Goal: Task Accomplishment & Management: Manage account settings

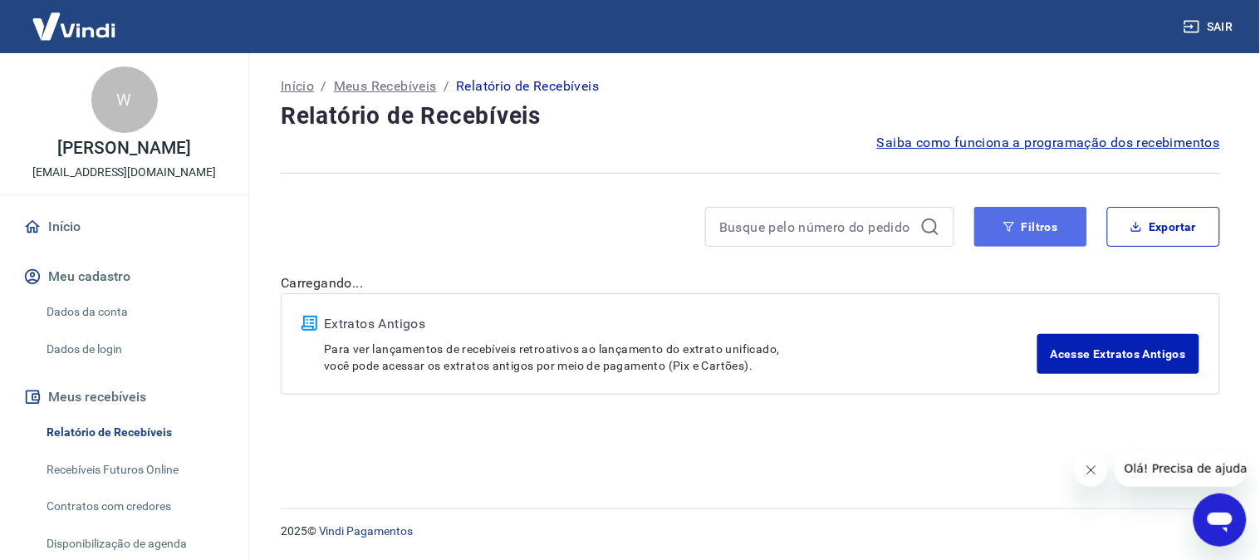
click at [1047, 233] on button "Filtros" at bounding box center [1030, 227] width 113 height 40
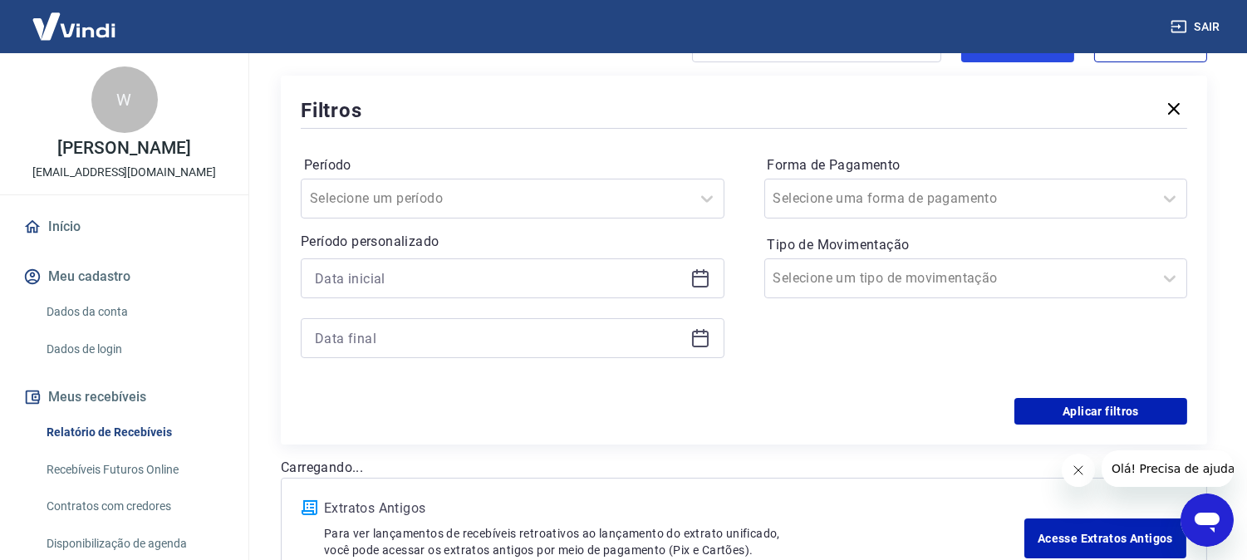
scroll to position [277, 0]
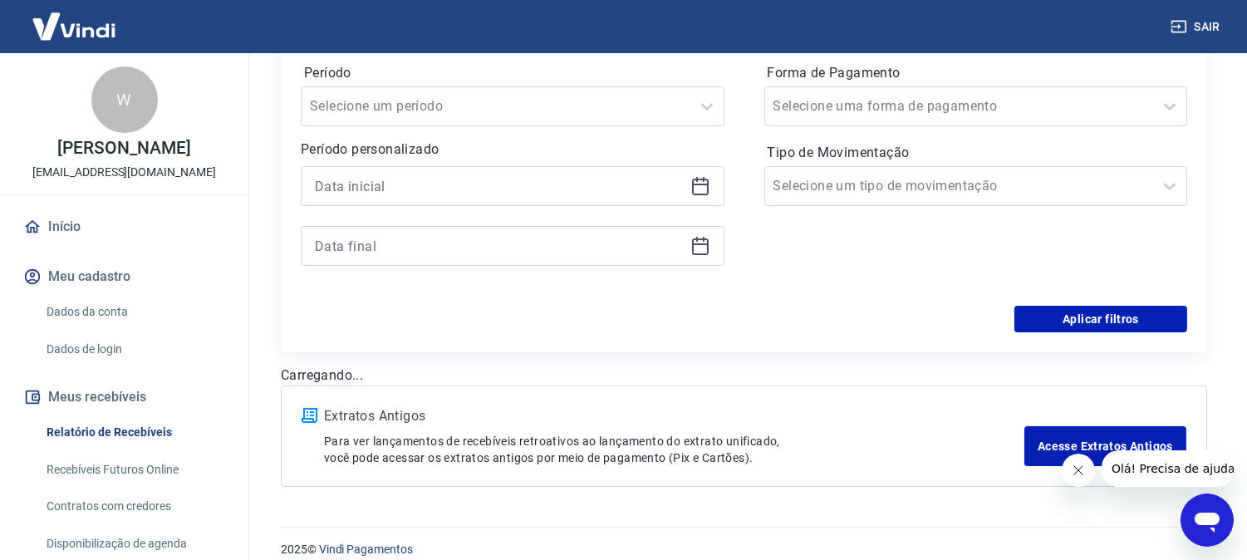
click at [696, 184] on icon at bounding box center [700, 185] width 17 height 2
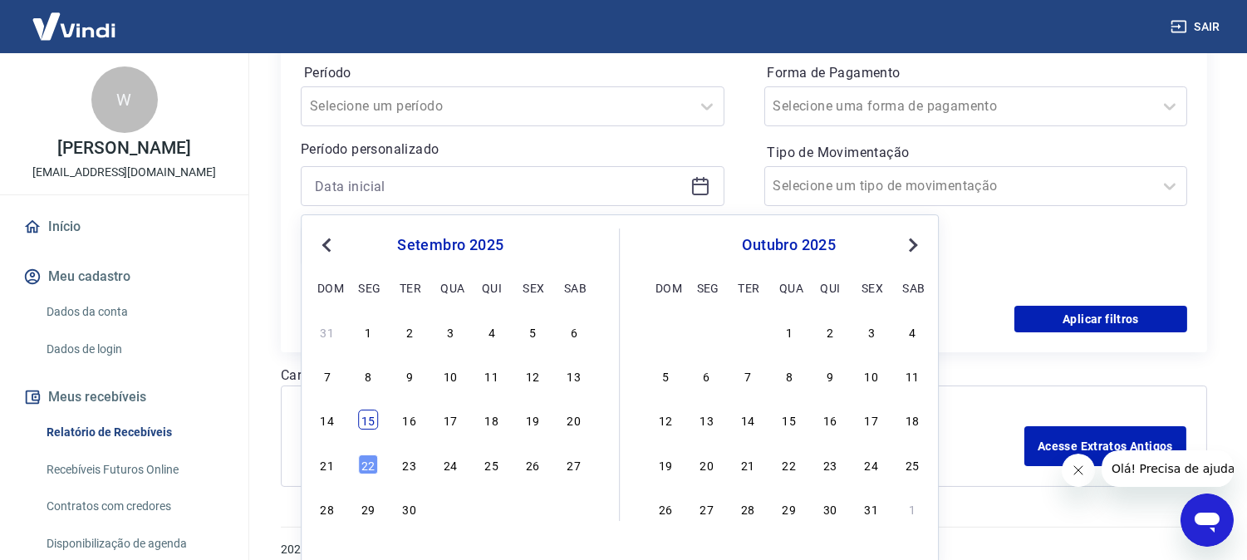
click at [366, 418] on div "15" at bounding box center [368, 420] width 20 height 20
type input "[DATE]"
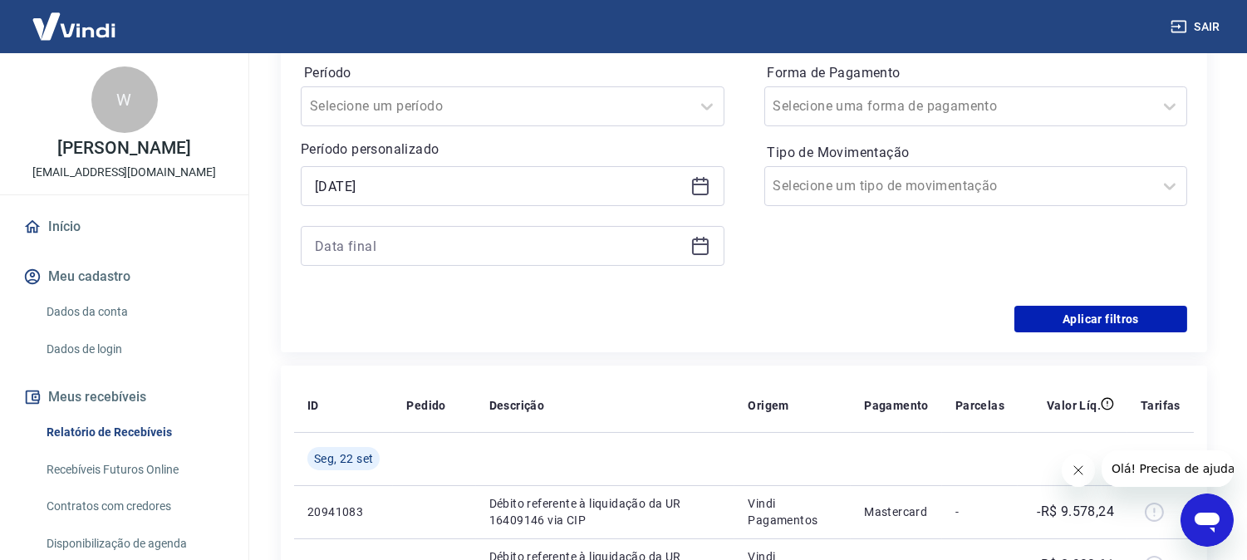
click at [700, 248] on icon at bounding box center [700, 246] width 20 height 20
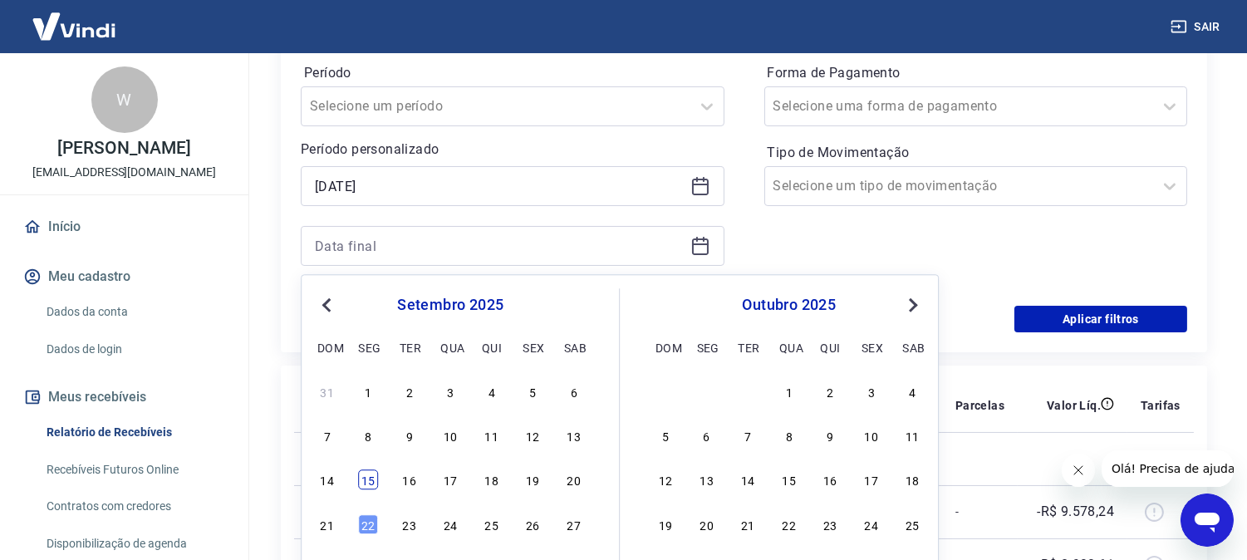
click at [372, 480] on div "15" at bounding box center [368, 480] width 20 height 20
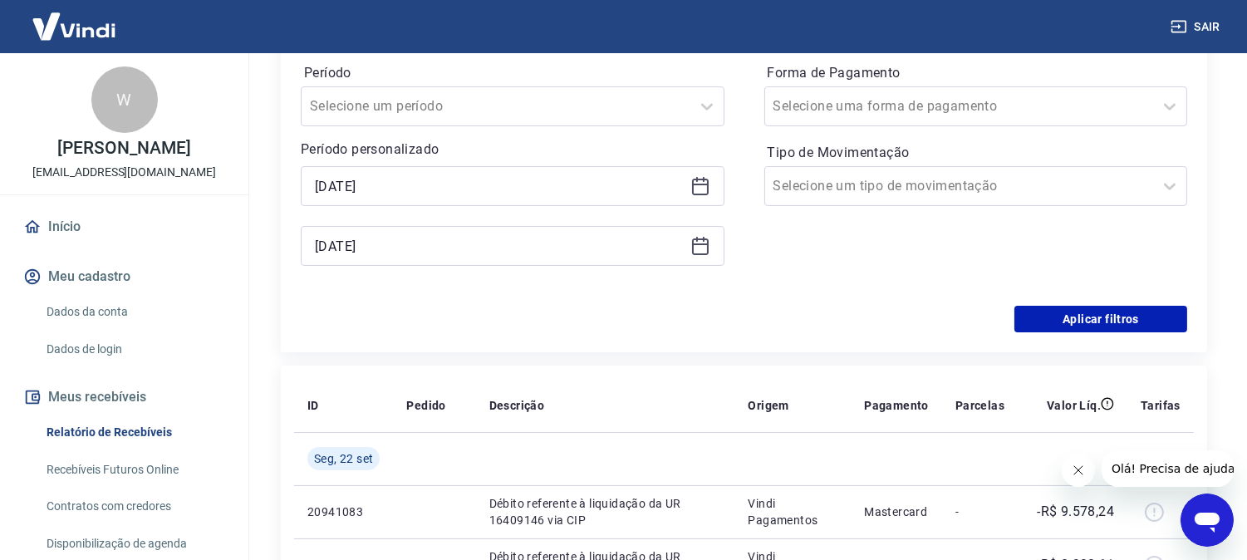
type input "[DATE]"
click at [1094, 318] on button "Aplicar filtros" at bounding box center [1100, 319] width 173 height 27
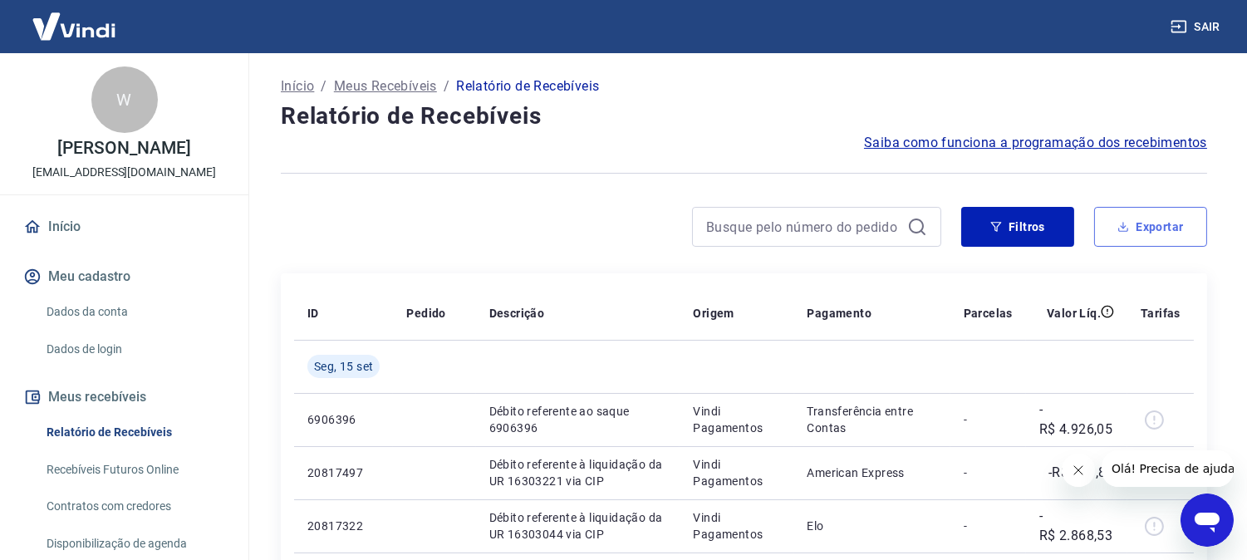
click at [1159, 225] on button "Exportar" at bounding box center [1150, 227] width 113 height 40
type input "[DATE]"
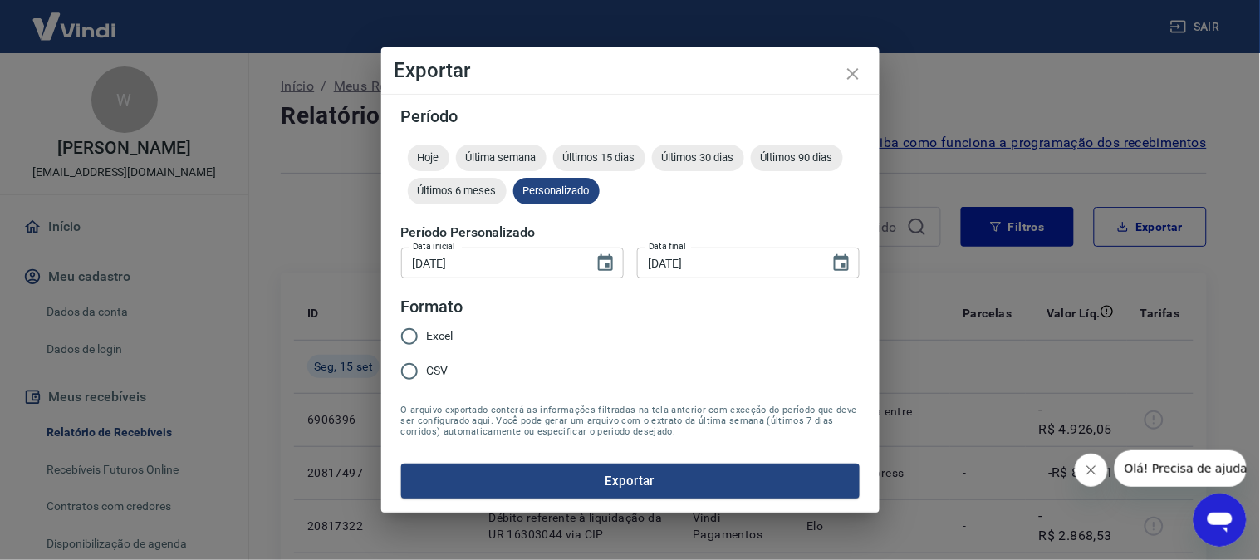
click at [418, 333] on input "Excel" at bounding box center [409, 336] width 35 height 35
radio input "true"
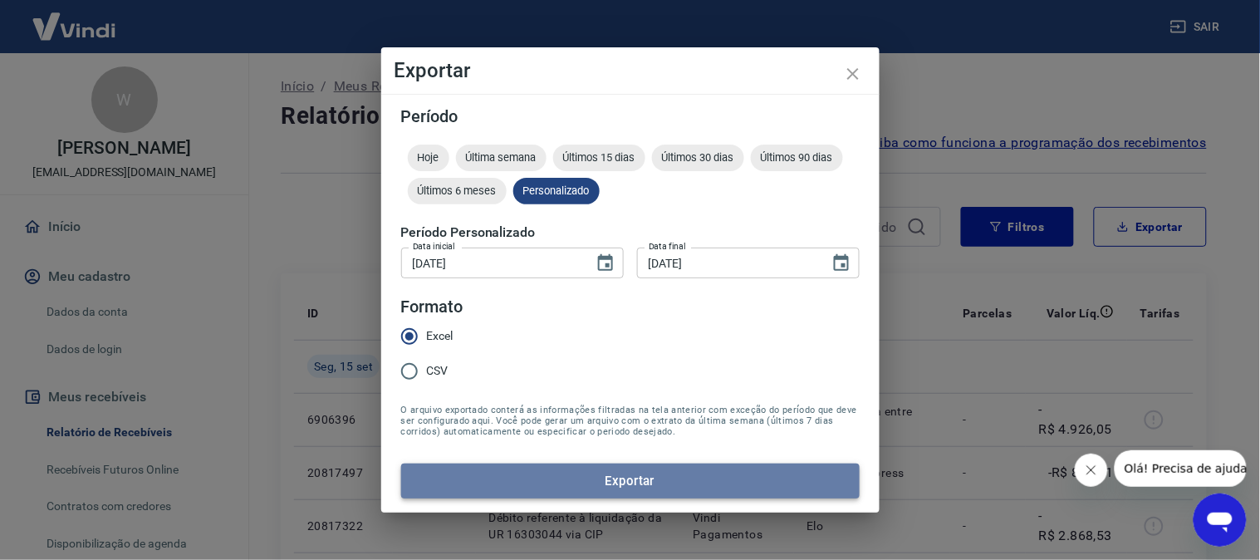
click at [632, 478] on button "Exportar" at bounding box center [630, 480] width 458 height 35
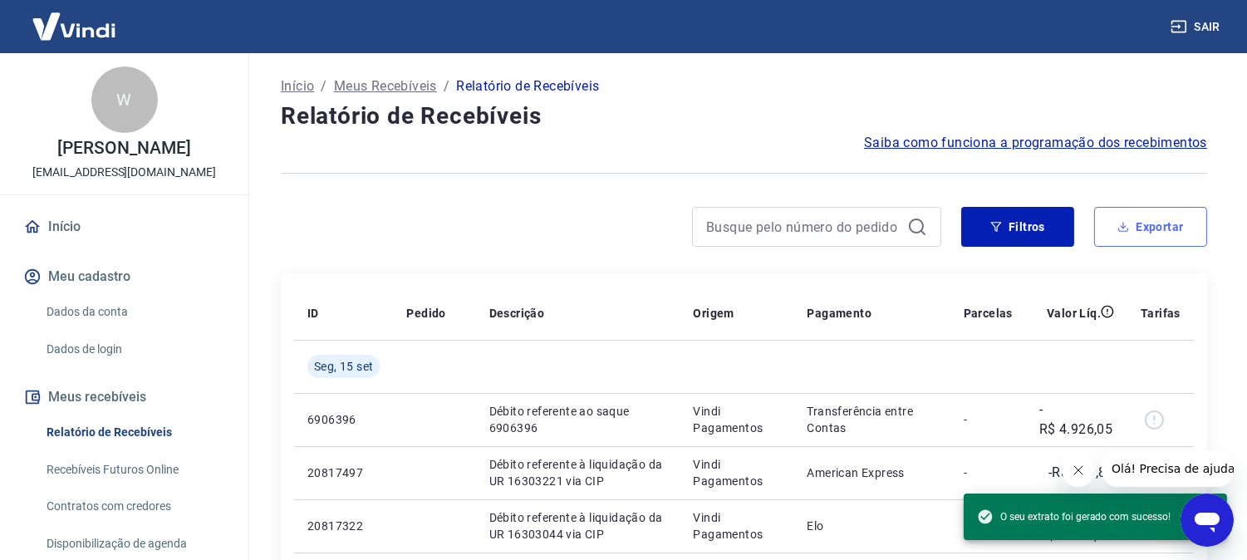
click at [1177, 223] on button "Exportar" at bounding box center [1150, 227] width 113 height 40
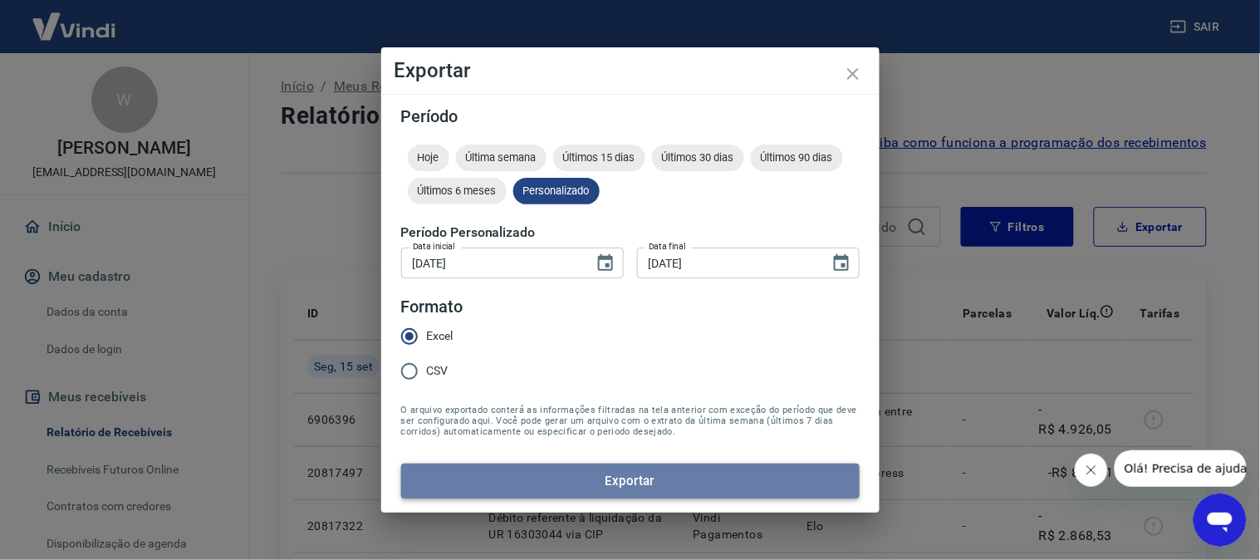
click at [634, 477] on button "Exportar" at bounding box center [630, 480] width 458 height 35
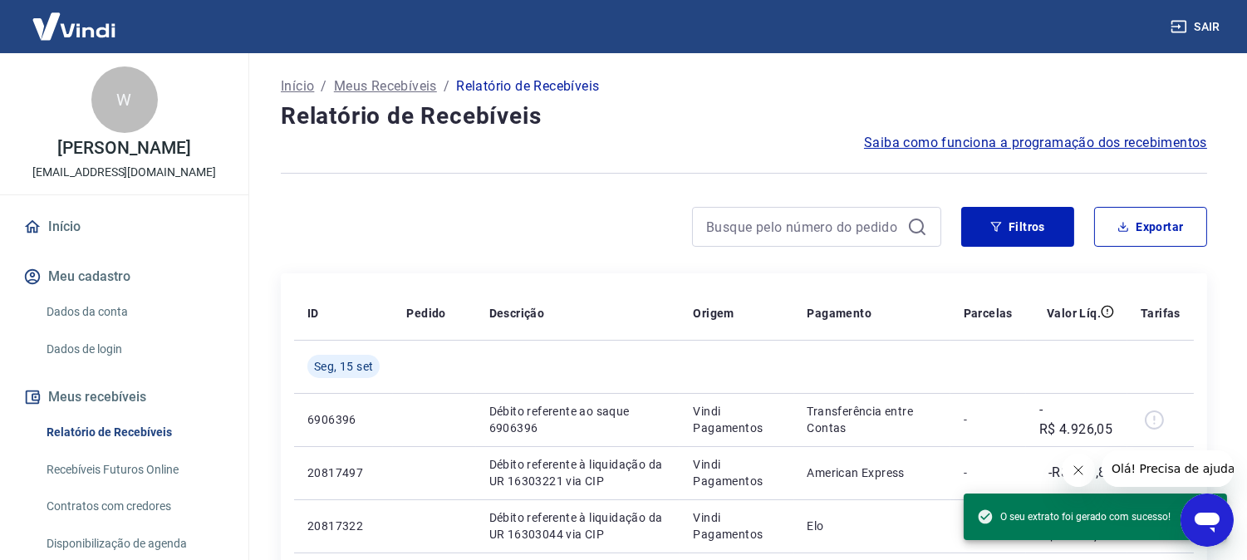
click at [910, 224] on icon at bounding box center [917, 227] width 20 height 20
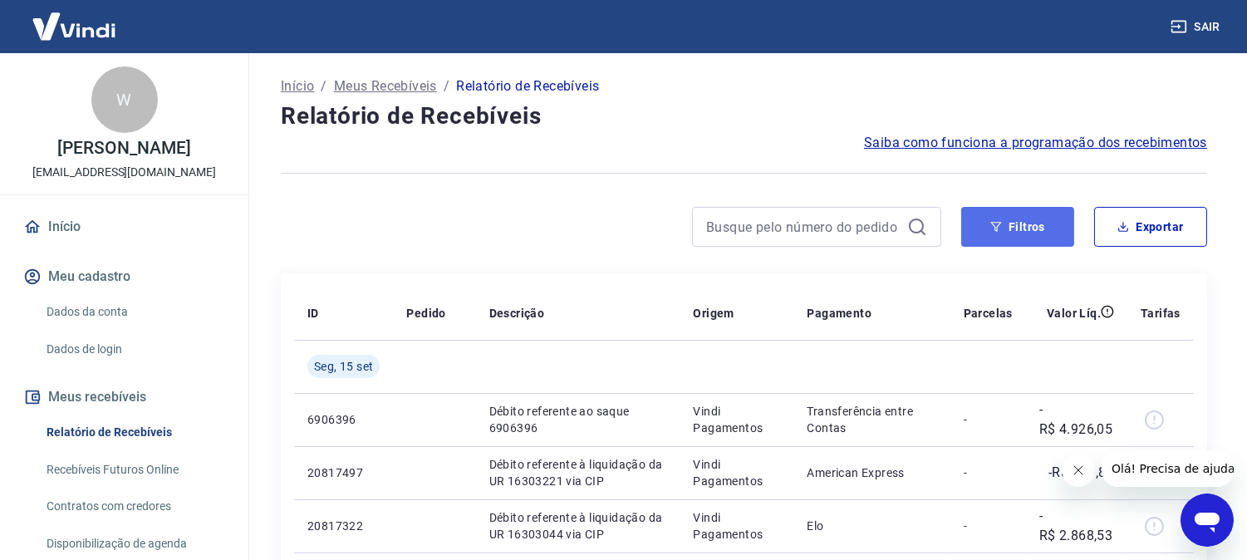
click at [1020, 224] on button "Filtros" at bounding box center [1017, 227] width 113 height 40
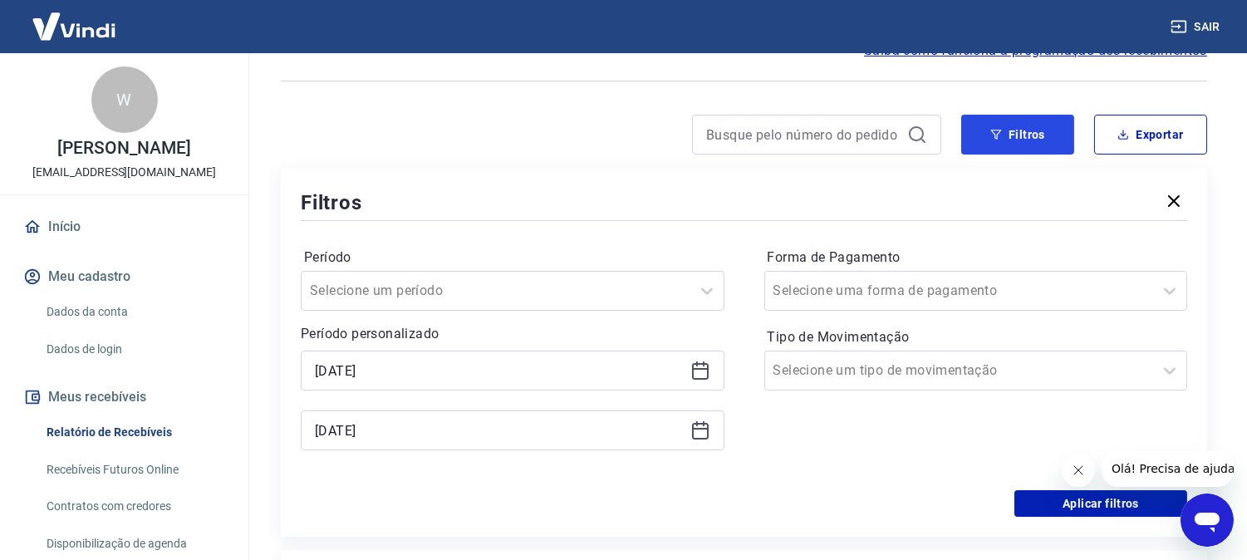
scroll to position [184, 0]
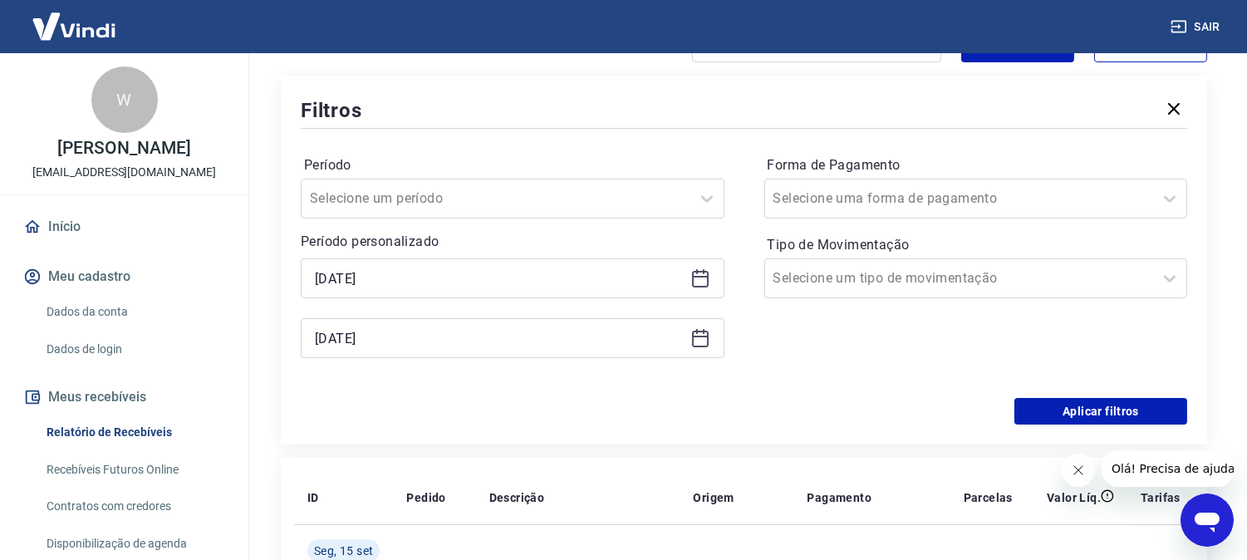
click at [700, 269] on icon at bounding box center [700, 278] width 20 height 20
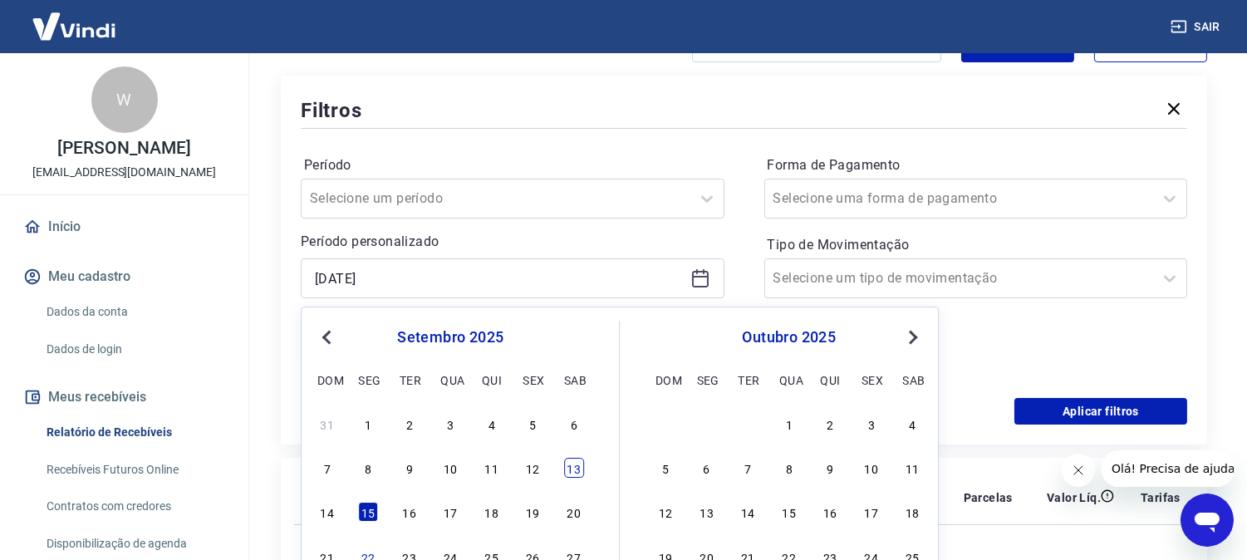
click at [564, 469] on div "13" at bounding box center [574, 468] width 20 height 20
type input "[DATE]"
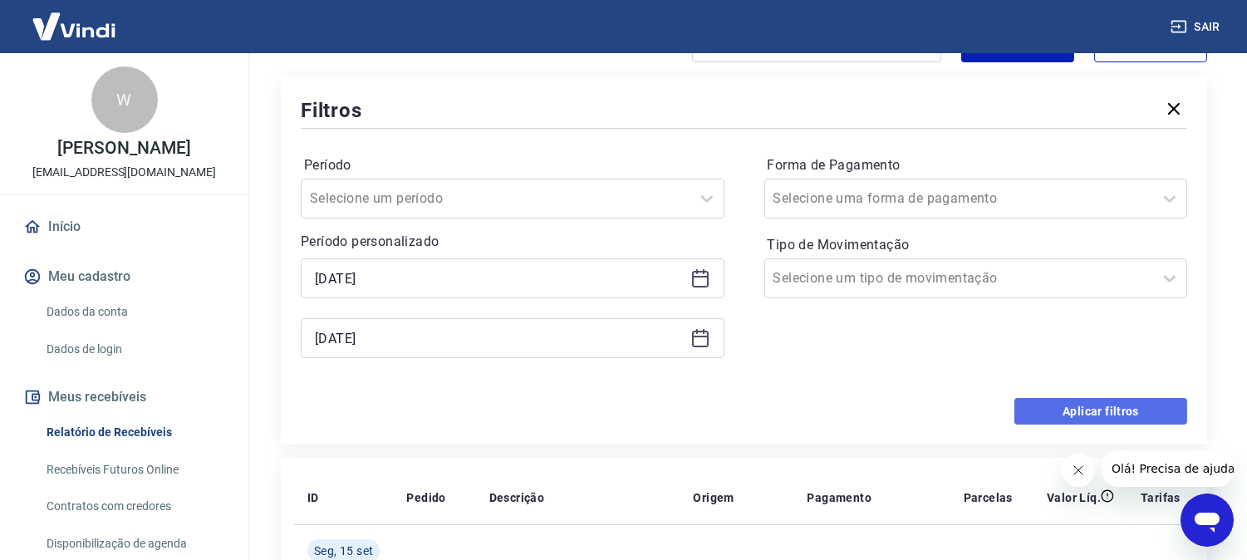
click at [1091, 412] on button "Aplicar filtros" at bounding box center [1100, 411] width 173 height 27
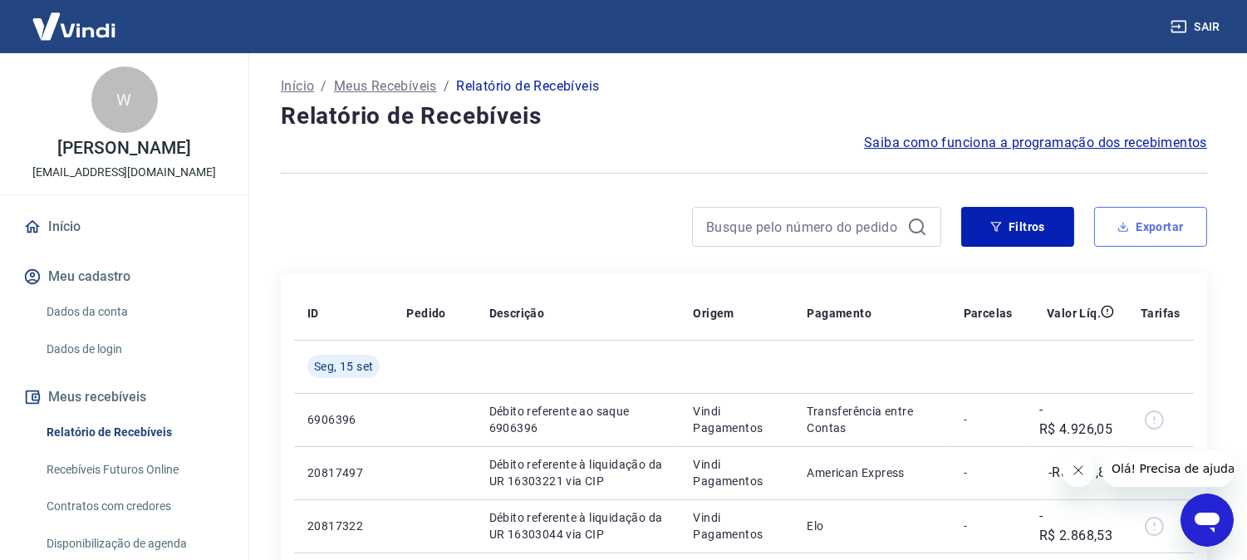
click at [1179, 213] on button "Exportar" at bounding box center [1150, 227] width 113 height 40
type input "[DATE]"
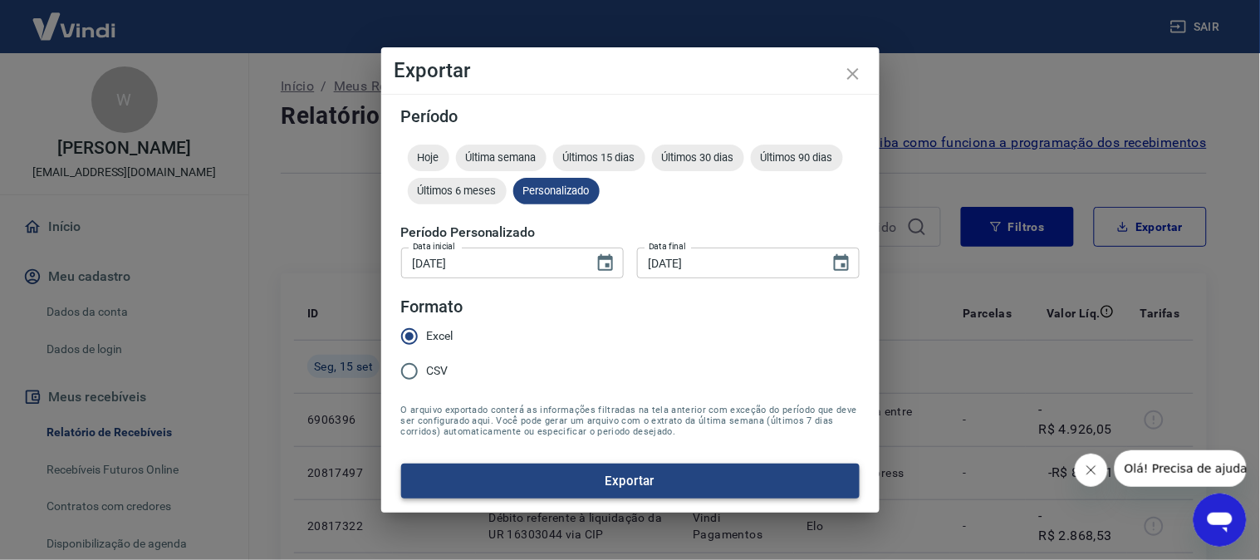
click at [623, 478] on button "Exportar" at bounding box center [630, 480] width 458 height 35
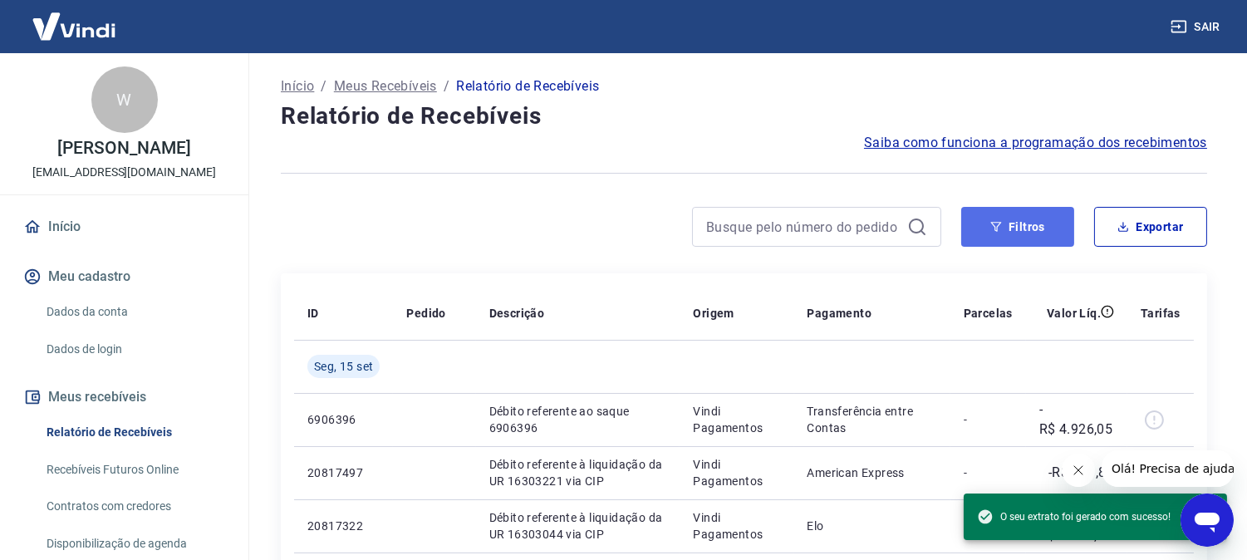
click at [1022, 219] on button "Filtros" at bounding box center [1017, 227] width 113 height 40
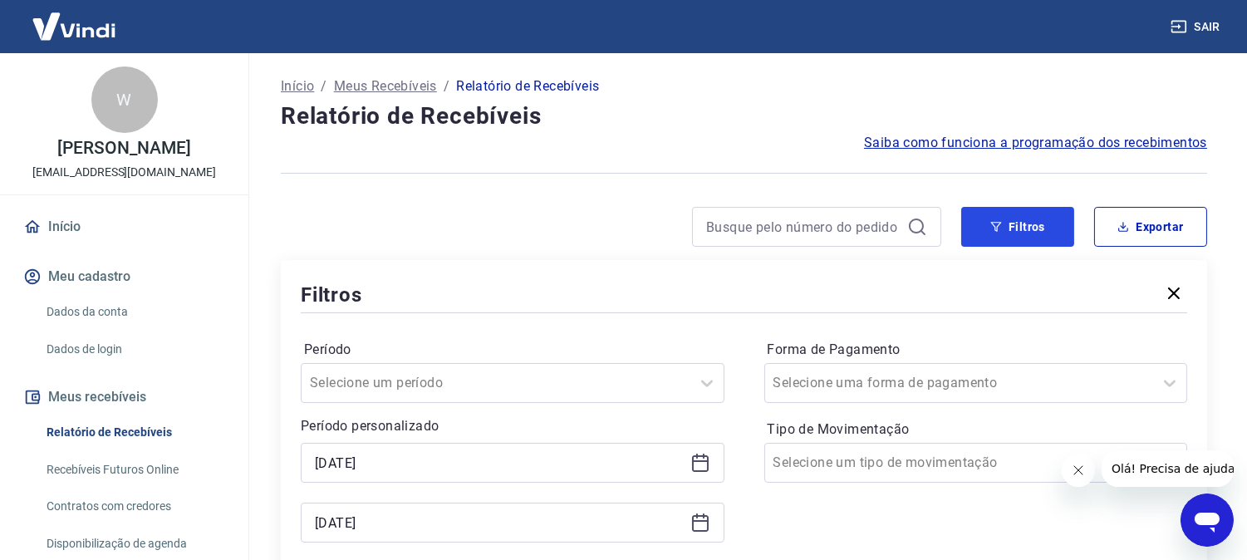
scroll to position [277, 0]
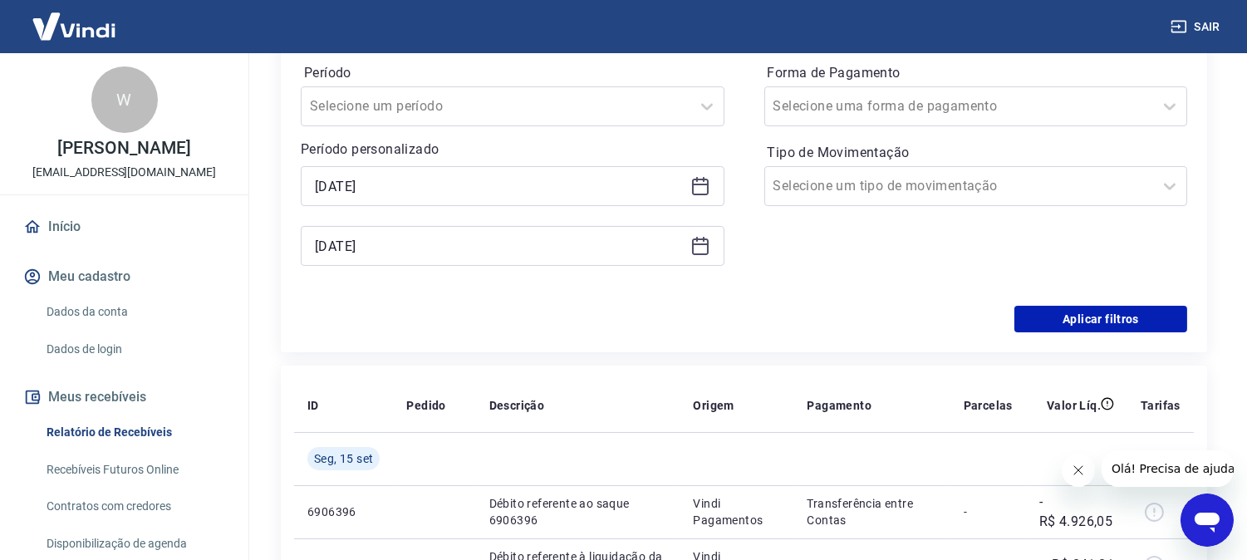
click at [688, 180] on div "[DATE]" at bounding box center [513, 186] width 424 height 40
click at [693, 186] on icon at bounding box center [700, 187] width 17 height 17
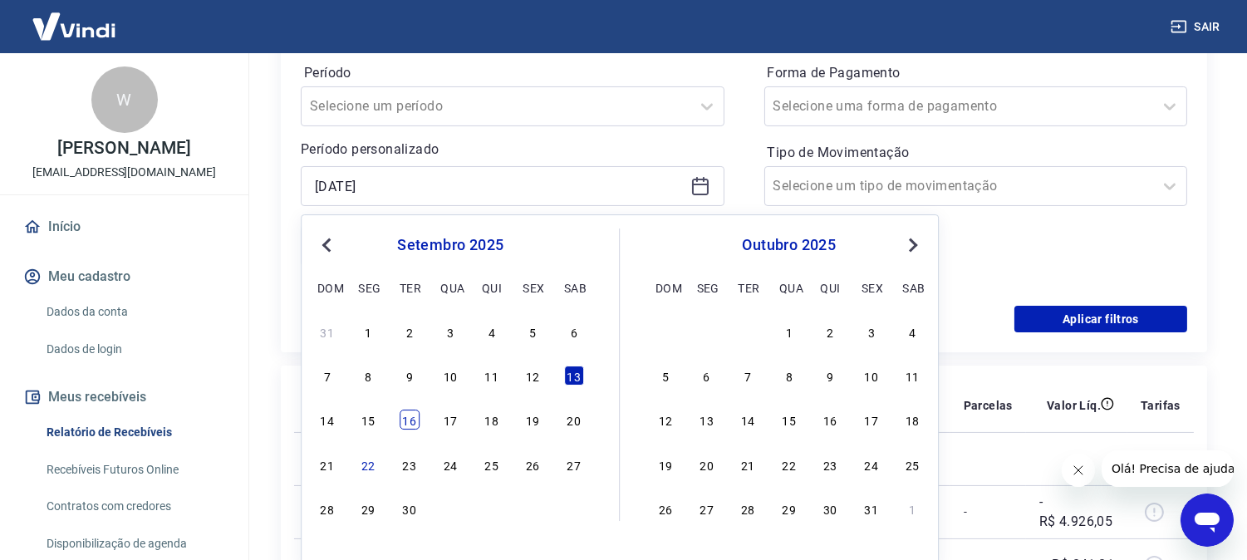
click at [409, 422] on div "16" at bounding box center [410, 420] width 20 height 20
type input "[DATE]"
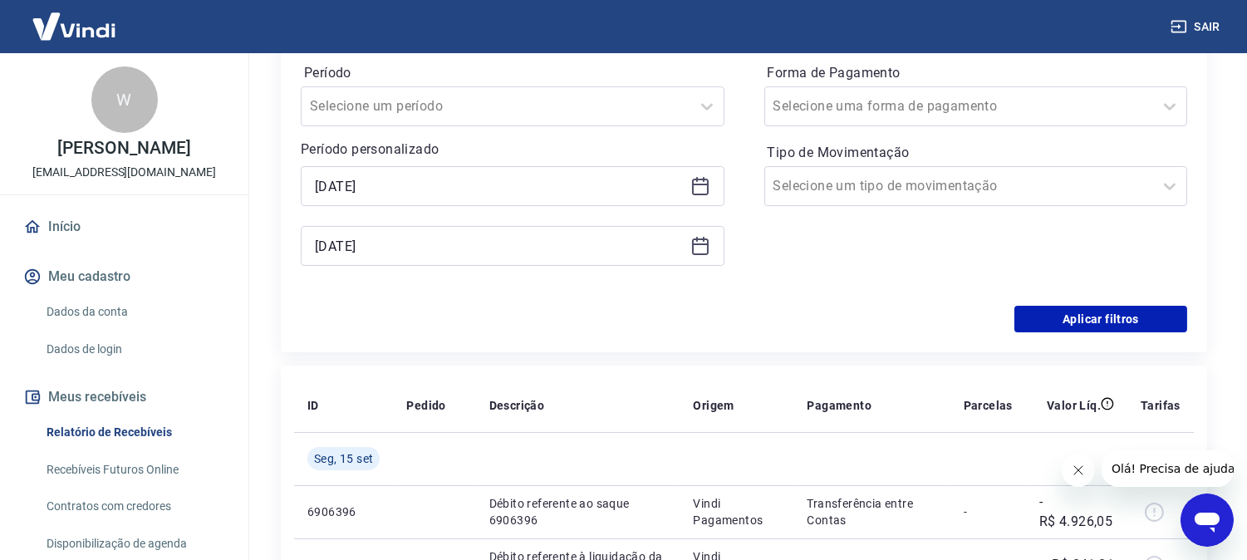
click at [696, 250] on icon at bounding box center [700, 246] width 20 height 20
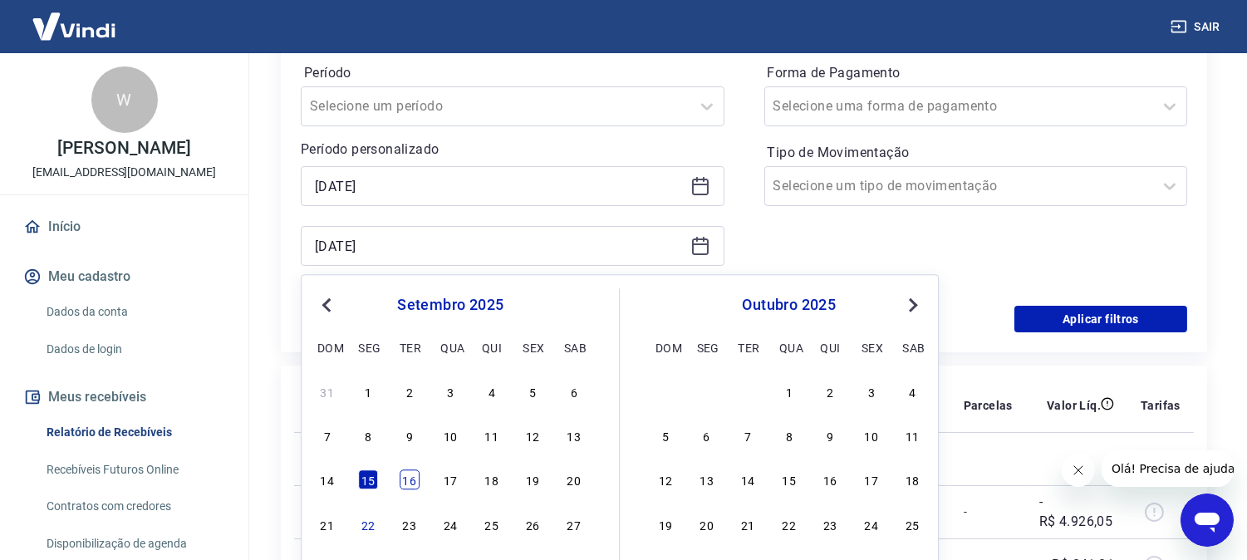
click at [407, 479] on div "16" at bounding box center [410, 480] width 20 height 20
type input "[DATE]"
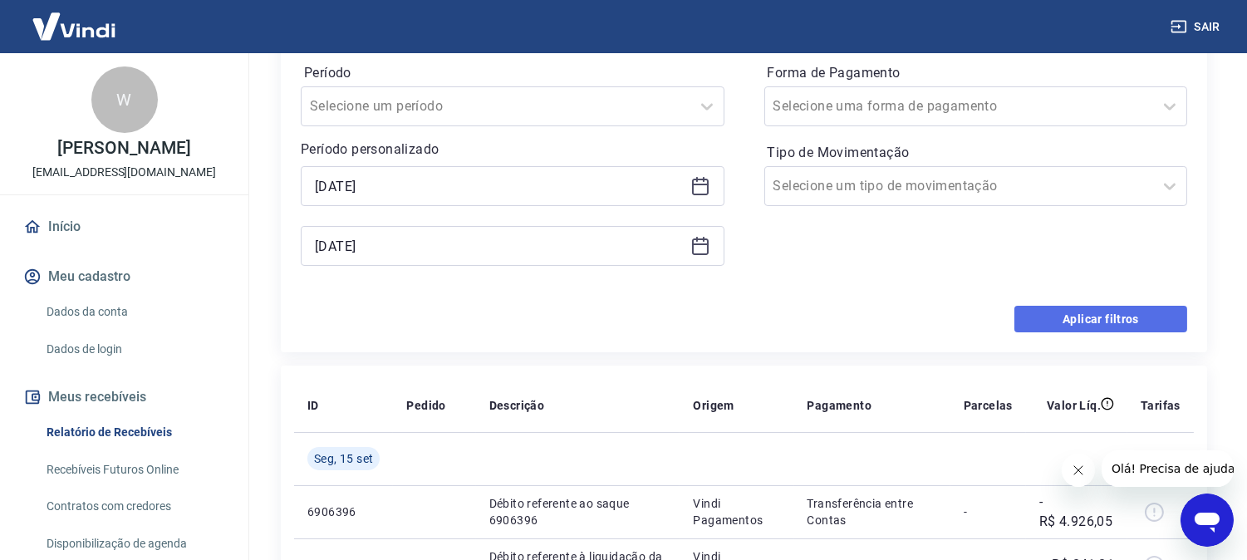
click at [1067, 316] on button "Aplicar filtros" at bounding box center [1100, 319] width 173 height 27
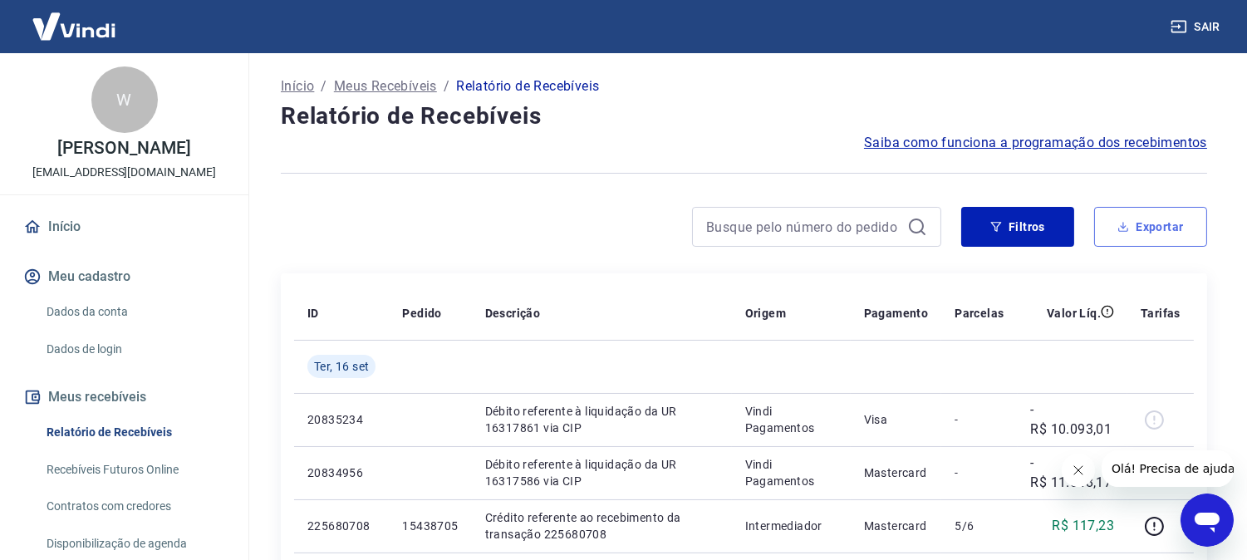
click at [1143, 223] on button "Exportar" at bounding box center [1150, 227] width 113 height 40
type input "[DATE]"
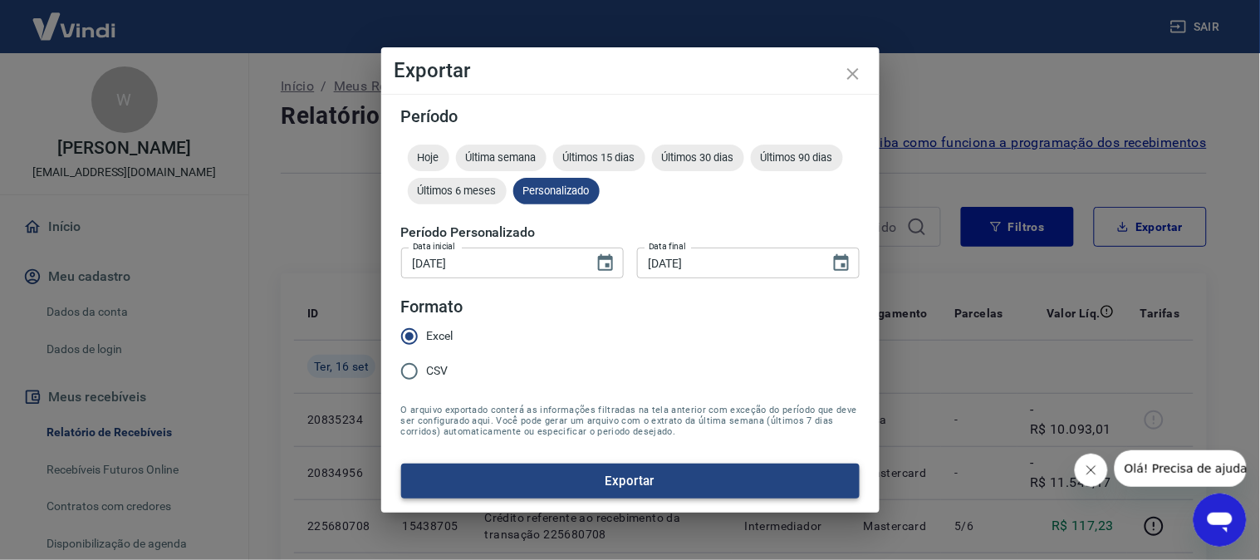
click at [620, 474] on button "Exportar" at bounding box center [630, 480] width 458 height 35
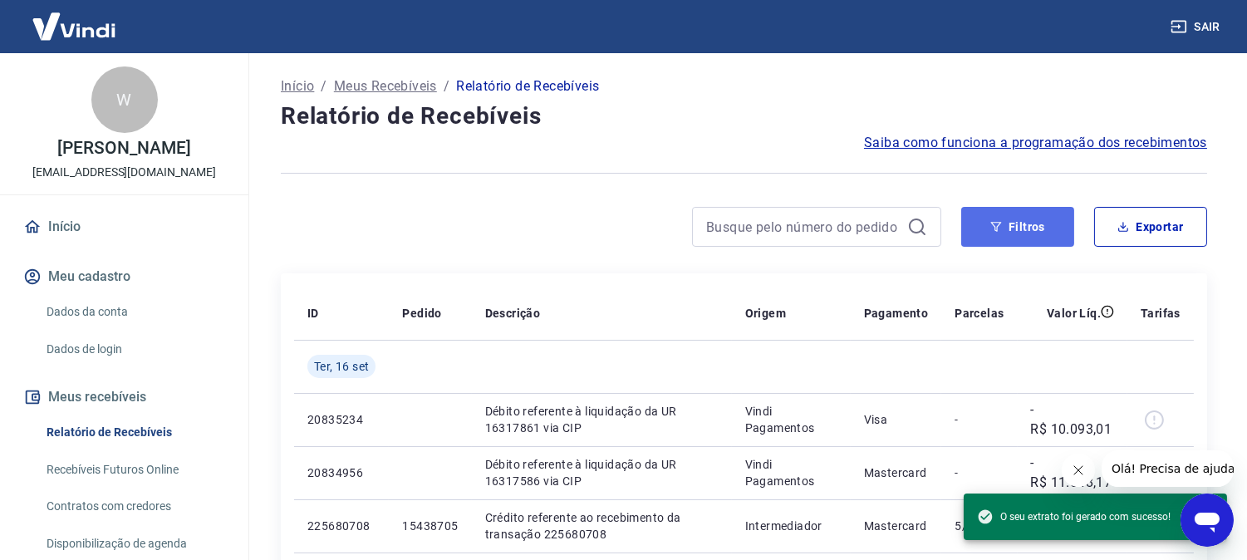
click at [1027, 224] on button "Filtros" at bounding box center [1017, 227] width 113 height 40
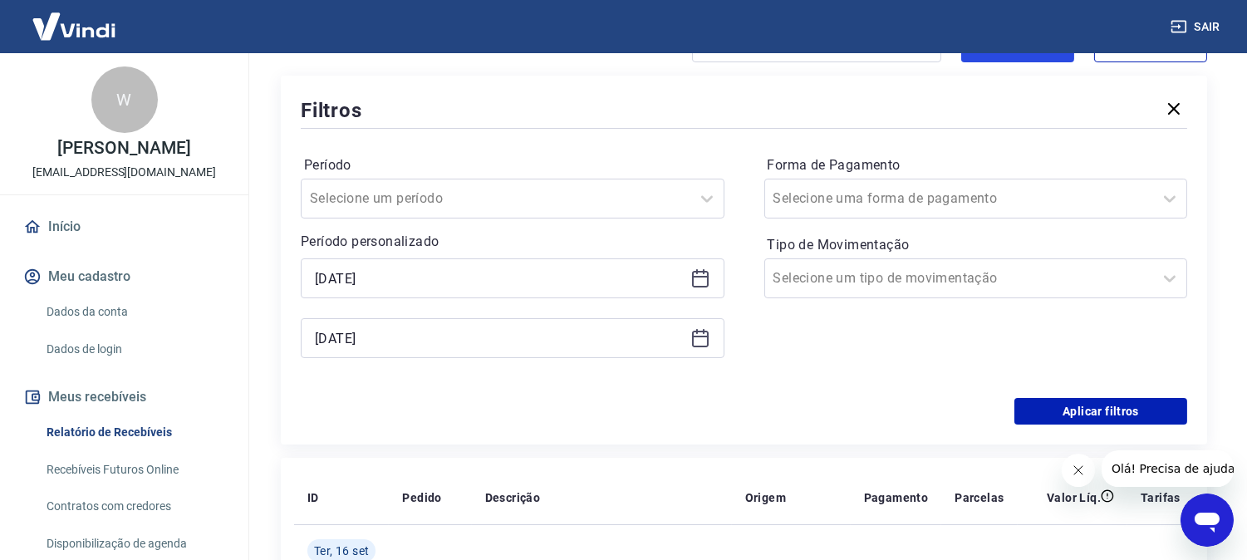
scroll to position [277, 0]
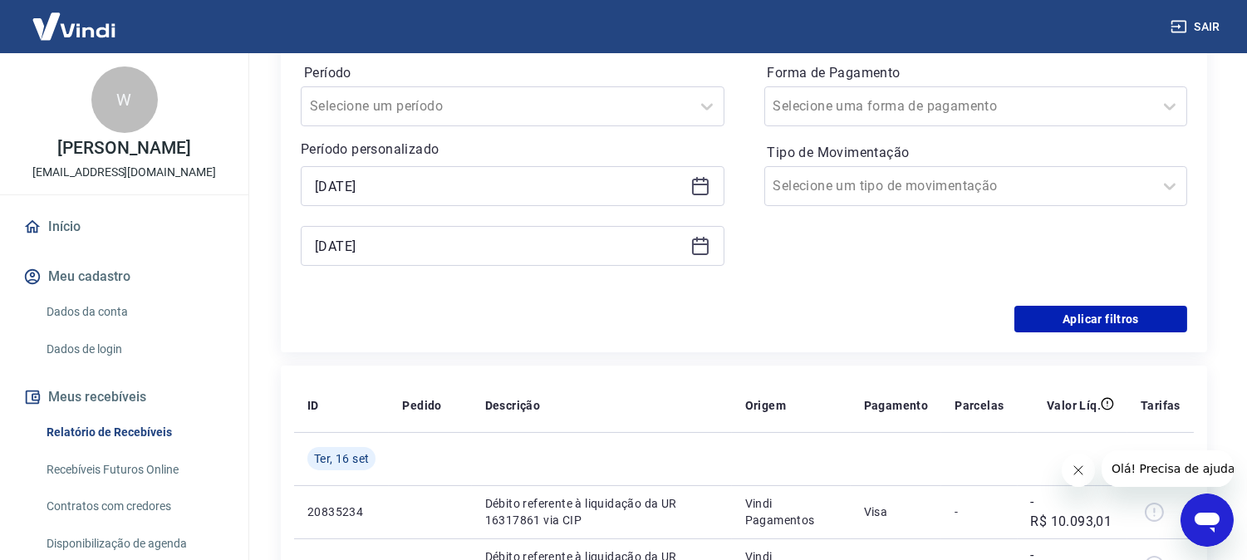
click at [686, 184] on div "[DATE]" at bounding box center [513, 186] width 424 height 40
click at [704, 185] on icon at bounding box center [700, 186] width 20 height 20
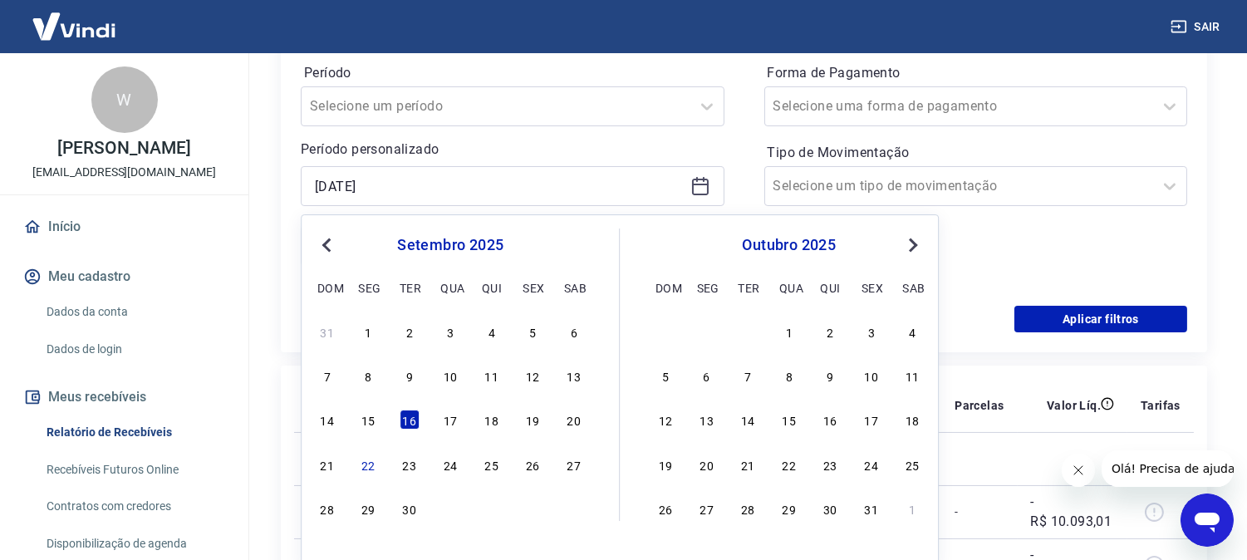
click at [453, 419] on div "17" at bounding box center [450, 420] width 20 height 20
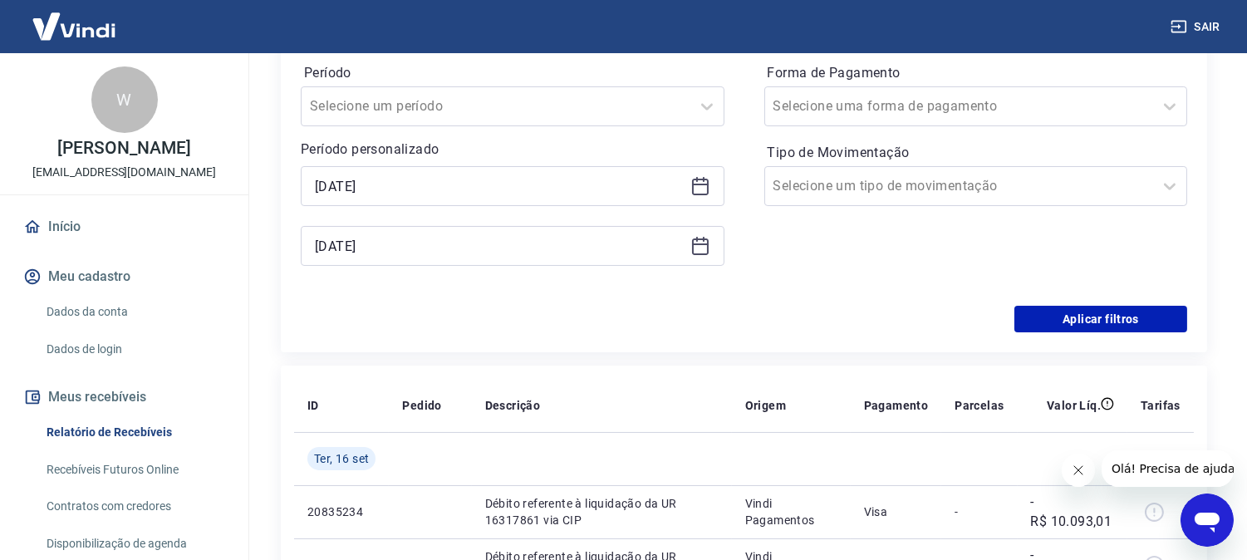
type input "[DATE]"
click at [701, 238] on icon at bounding box center [700, 246] width 20 height 20
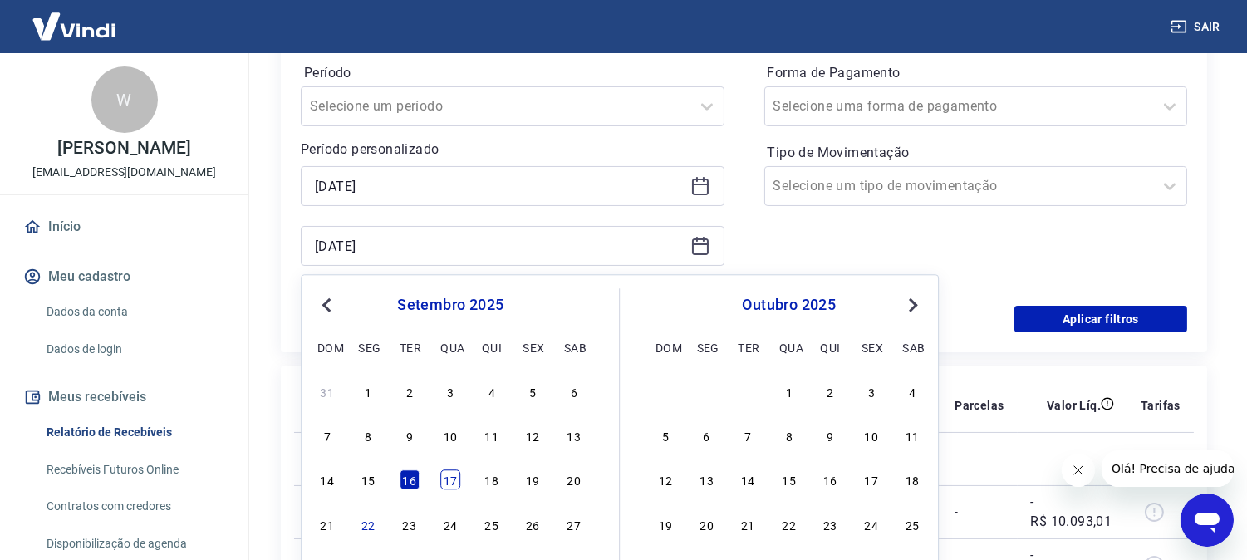
click at [454, 475] on div "17" at bounding box center [450, 480] width 20 height 20
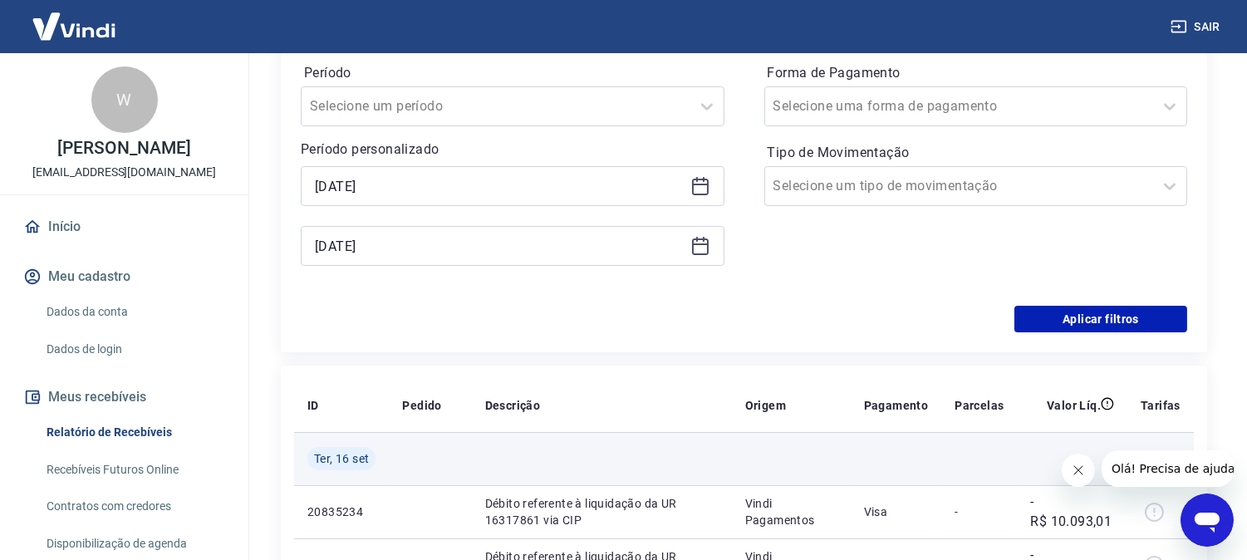
type input "[DATE]"
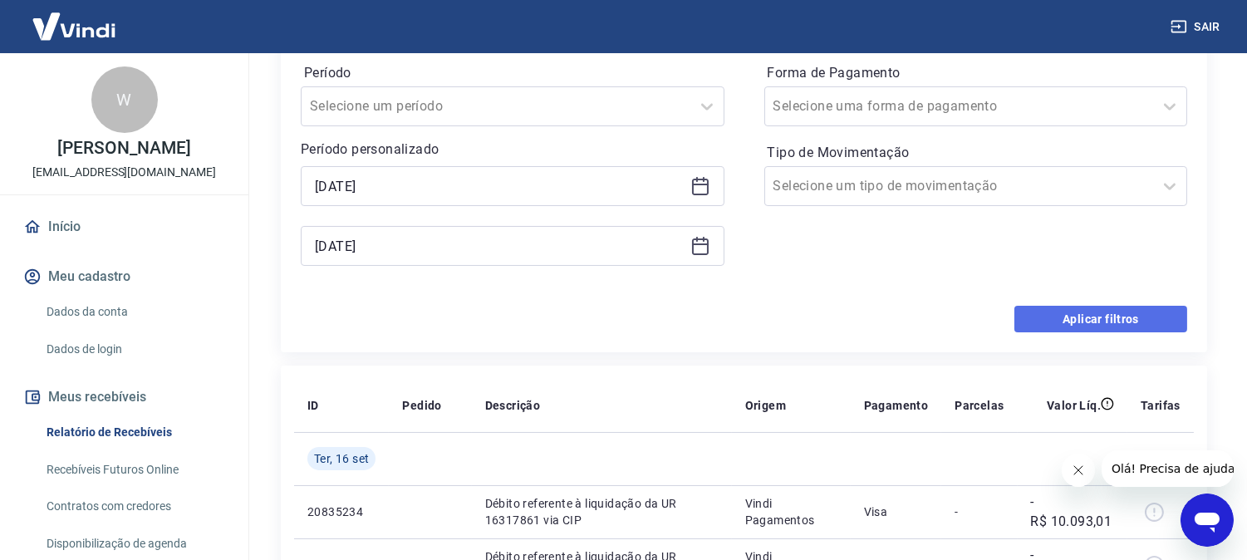
click at [1095, 319] on button "Aplicar filtros" at bounding box center [1100, 319] width 173 height 27
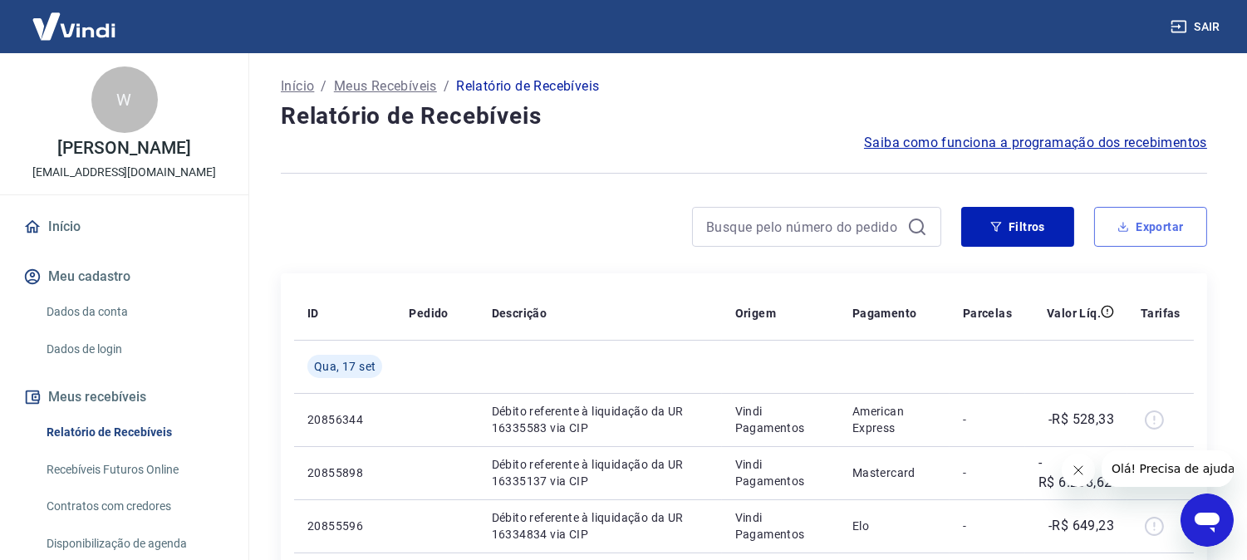
click at [1166, 222] on button "Exportar" at bounding box center [1150, 227] width 113 height 40
type input "[DATE]"
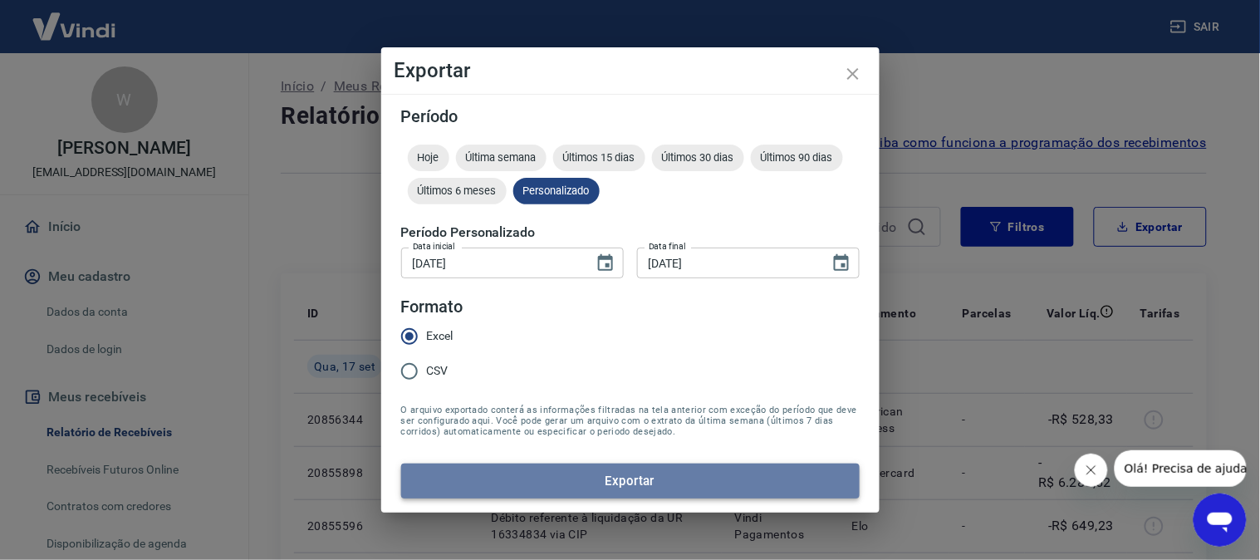
click at [644, 478] on button "Exportar" at bounding box center [630, 480] width 458 height 35
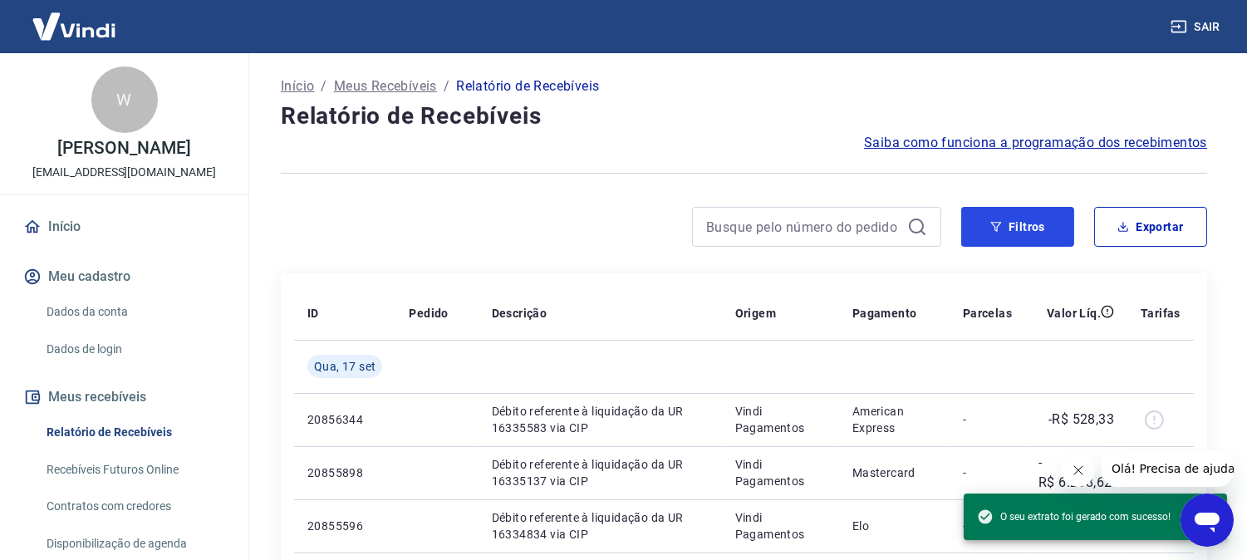
click at [1023, 221] on button "Filtros" at bounding box center [1017, 227] width 113 height 40
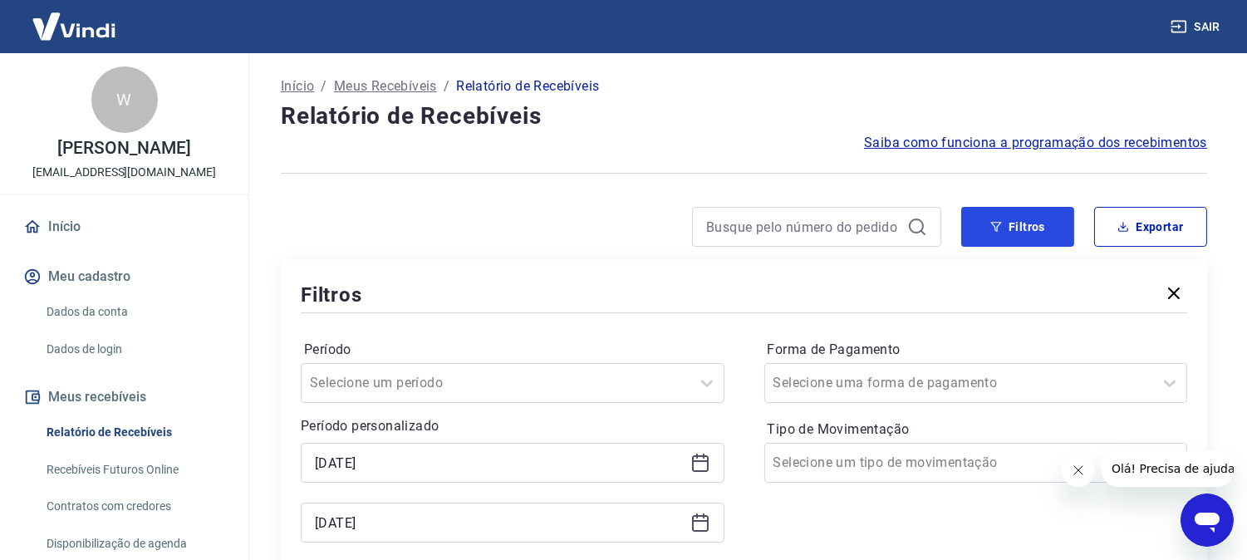
scroll to position [92, 0]
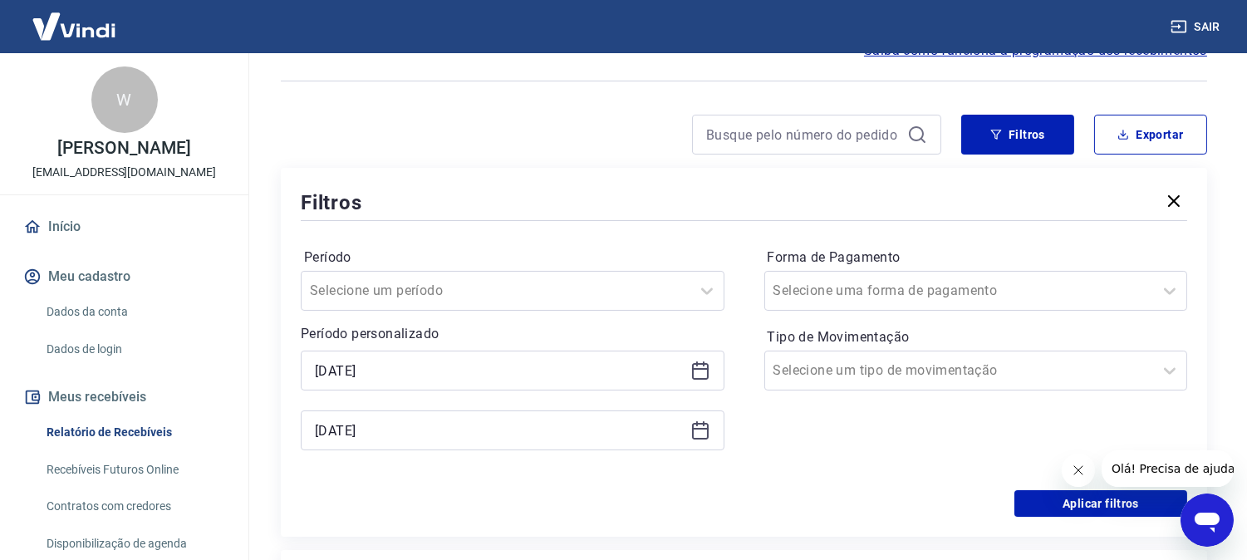
click at [700, 368] on icon at bounding box center [700, 369] width 17 height 2
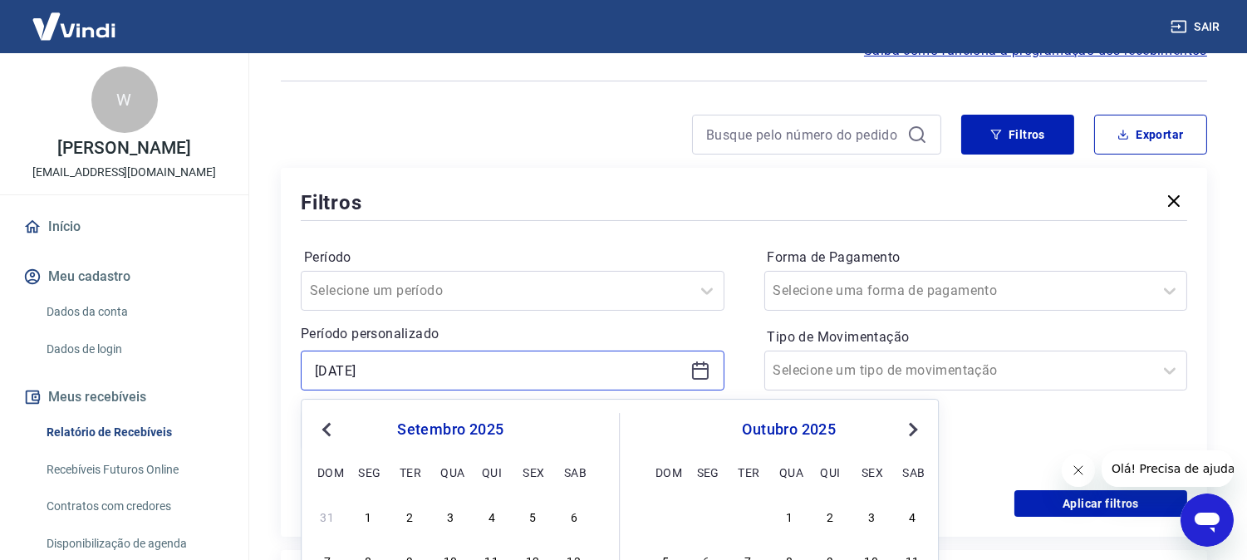
scroll to position [277, 0]
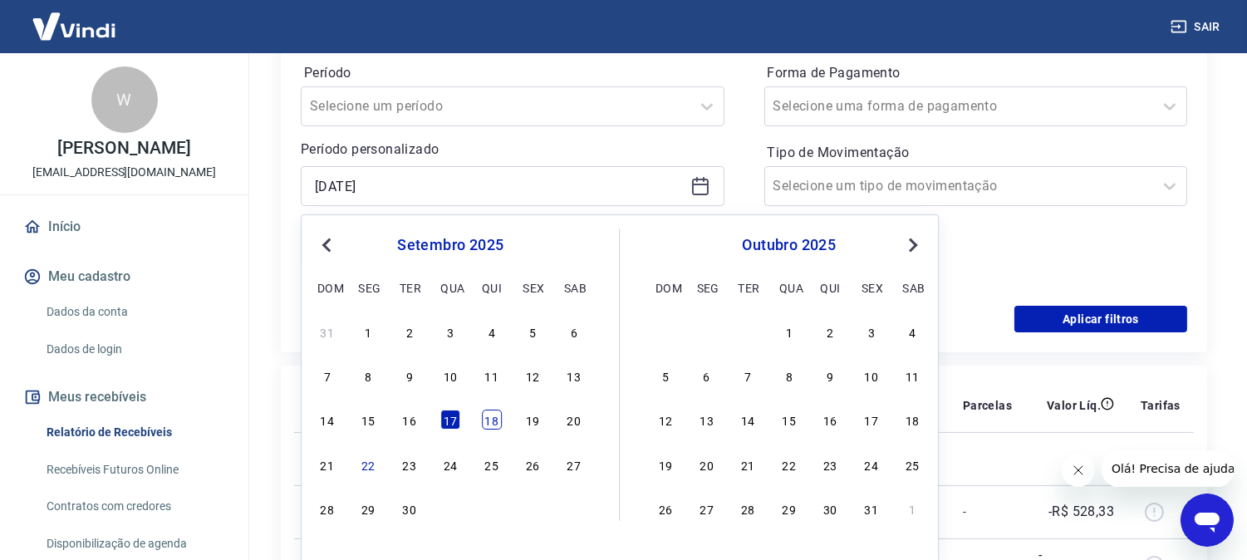
click at [496, 419] on div "18" at bounding box center [492, 420] width 20 height 20
type input "[DATE]"
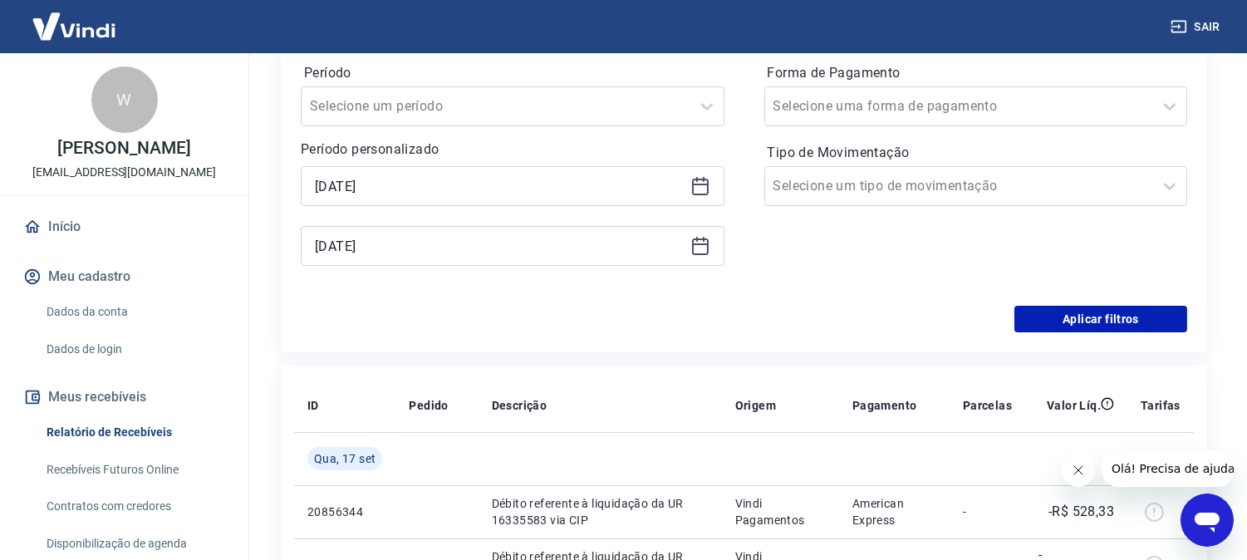
drag, startPoint x: 699, startPoint y: 239, endPoint x: 695, endPoint y: 249, distance: 10.5
click at [699, 239] on icon at bounding box center [700, 246] width 17 height 17
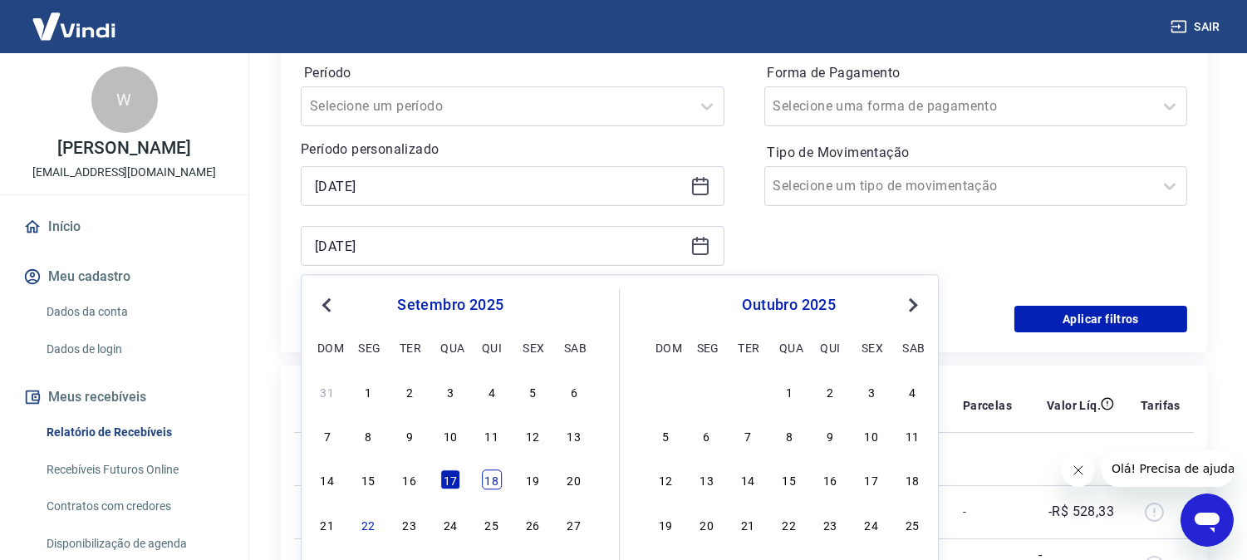
click at [488, 479] on div "18" at bounding box center [492, 480] width 20 height 20
type input "[DATE]"
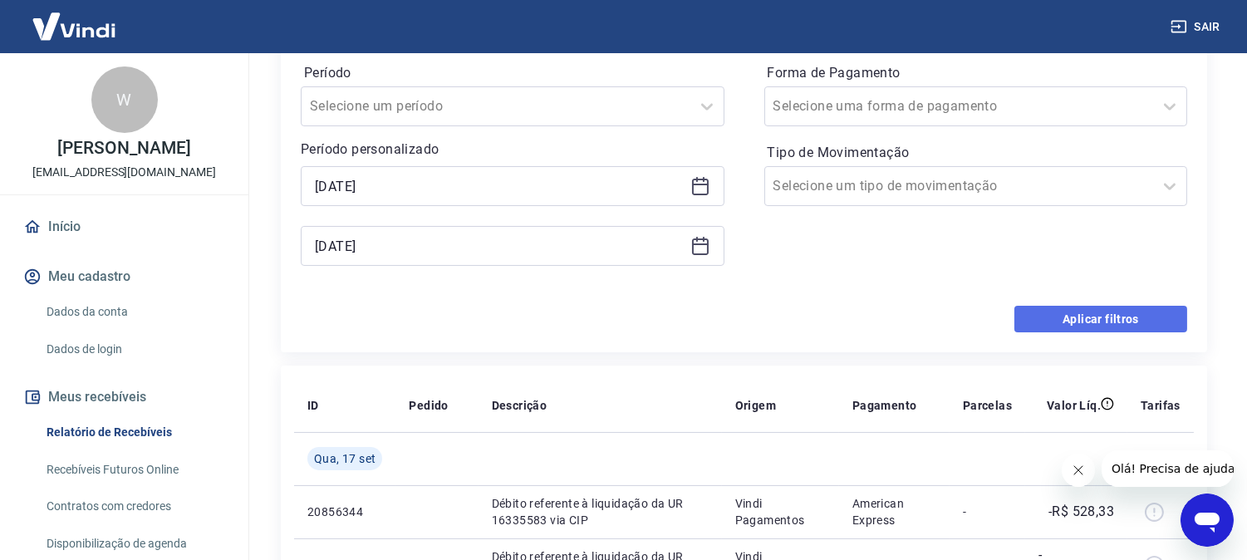
click at [1068, 314] on button "Aplicar filtros" at bounding box center [1100, 319] width 173 height 27
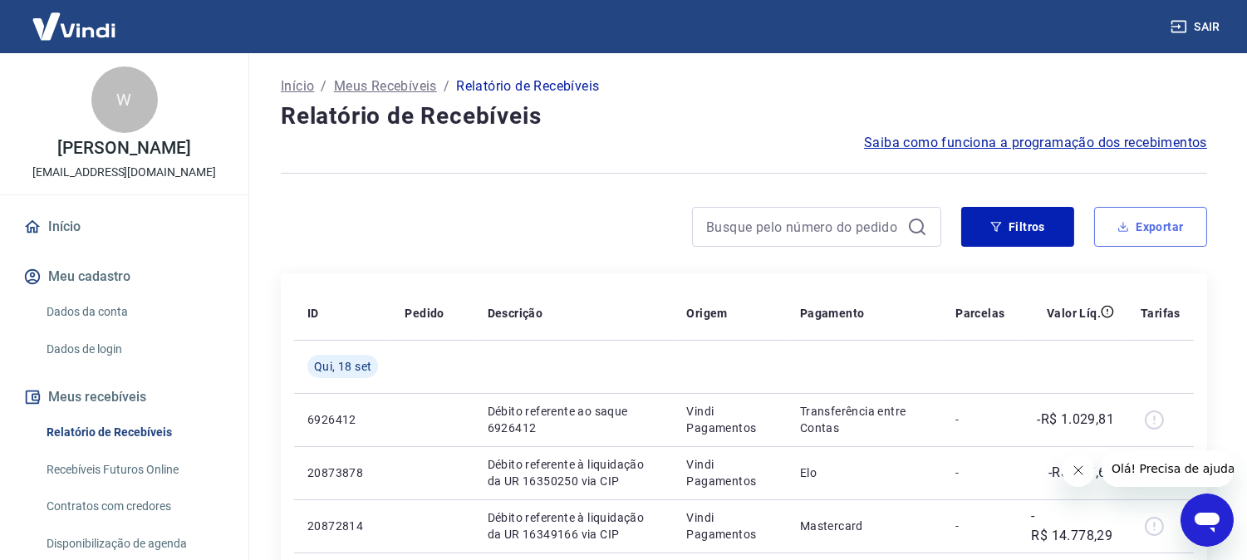
click at [1163, 223] on button "Exportar" at bounding box center [1150, 227] width 113 height 40
type input "[DATE]"
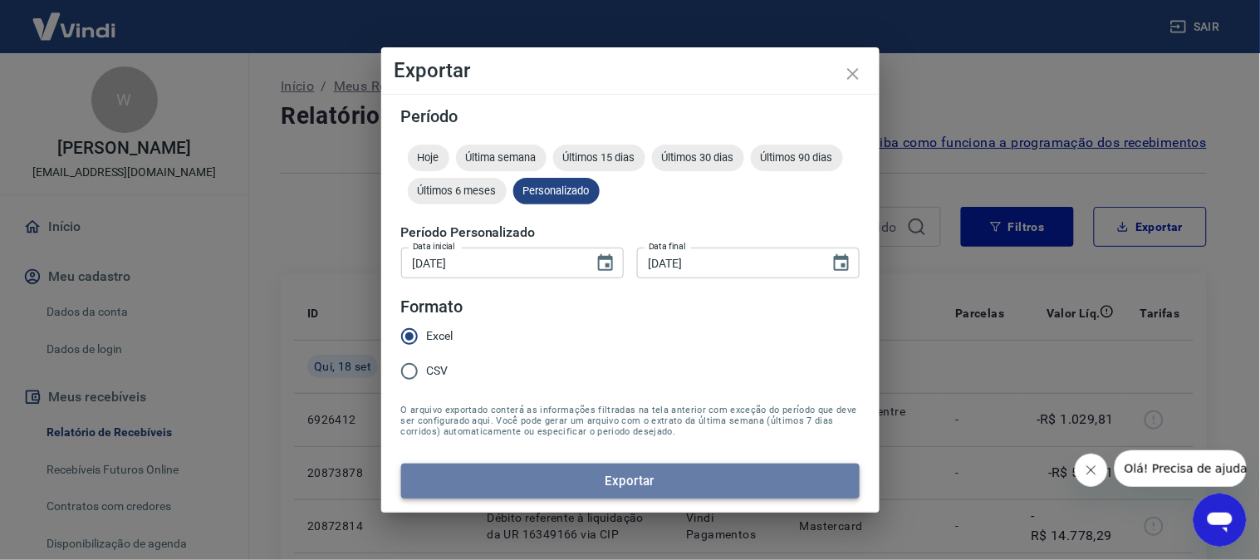
click at [620, 476] on button "Exportar" at bounding box center [630, 480] width 458 height 35
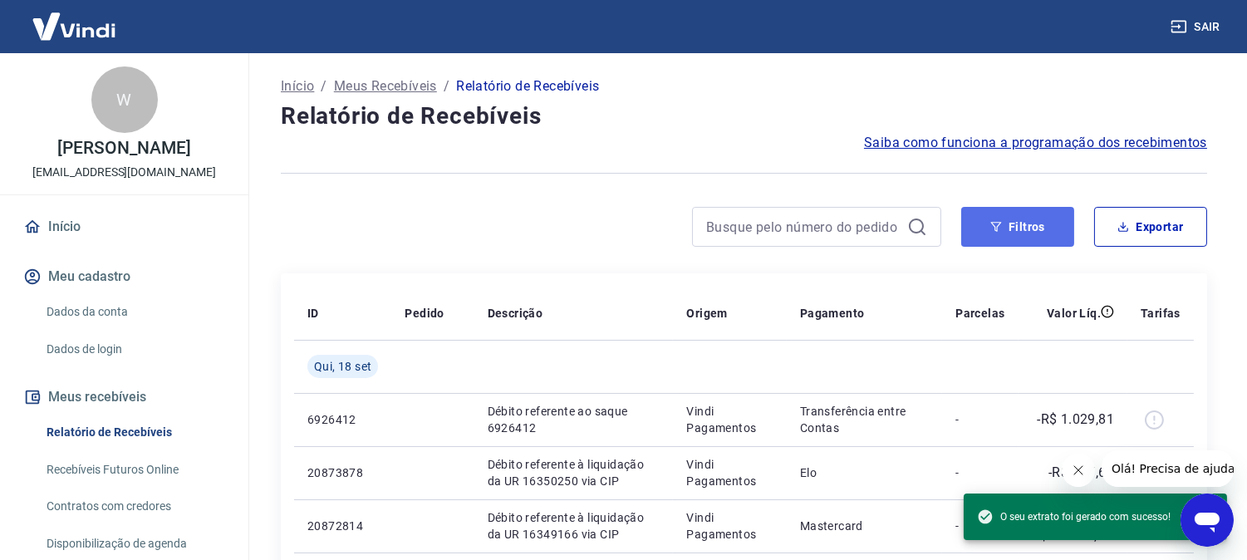
click at [1042, 228] on button "Filtros" at bounding box center [1017, 227] width 113 height 40
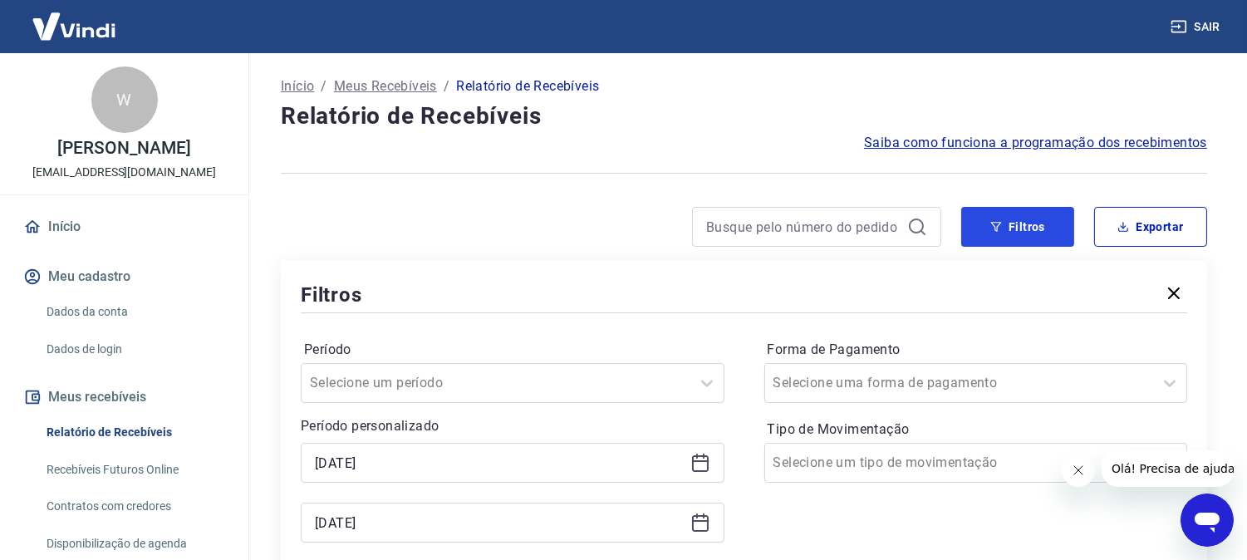
scroll to position [277, 0]
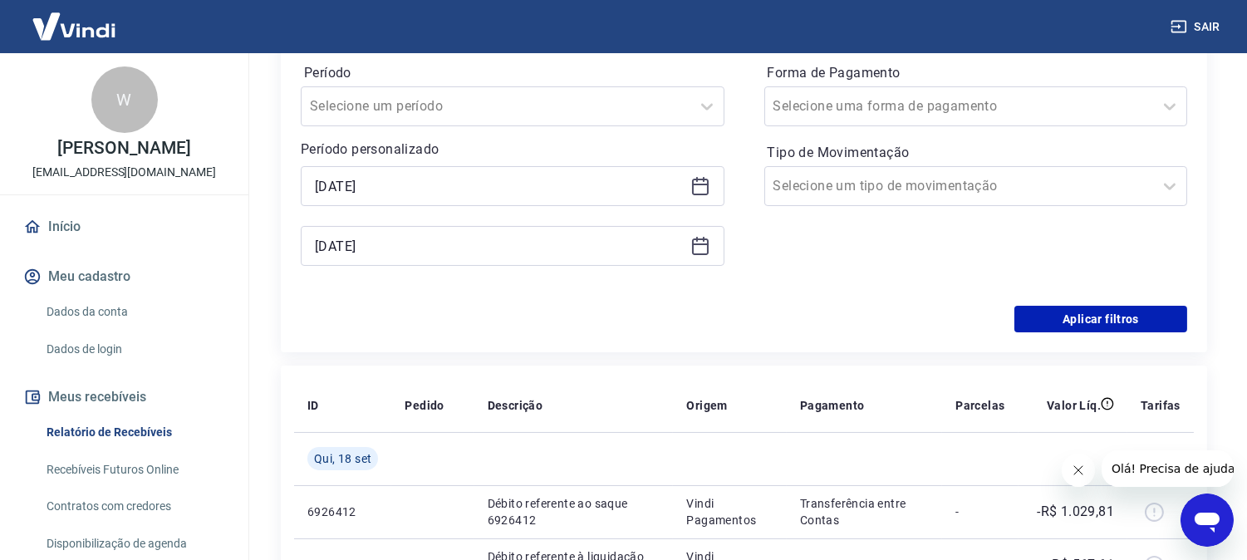
click at [700, 186] on icon at bounding box center [700, 186] width 20 height 20
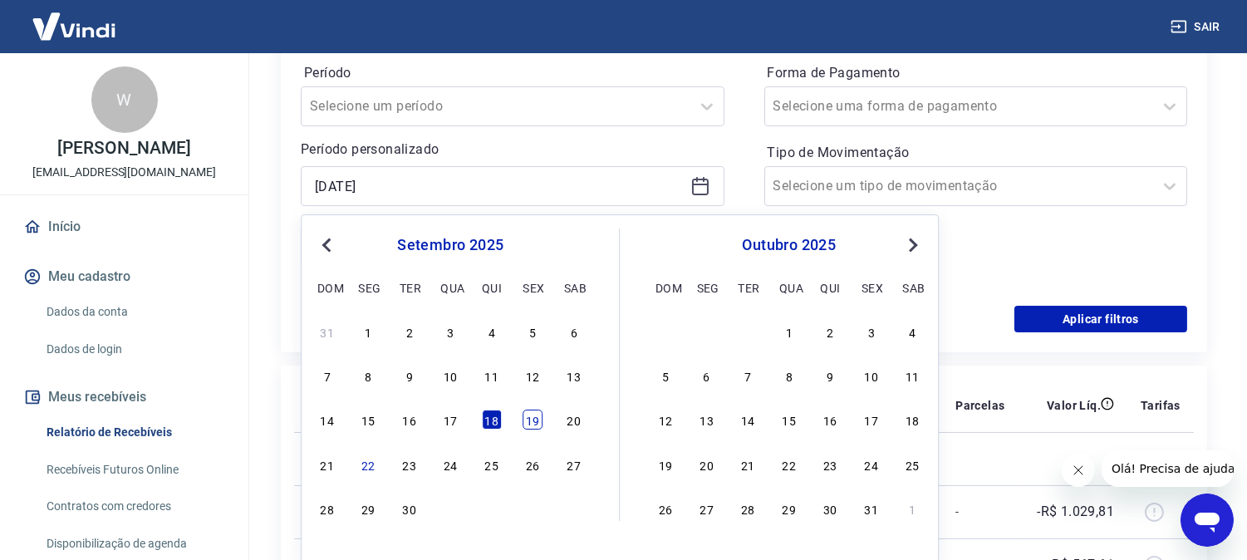
click at [534, 419] on div "19" at bounding box center [532, 420] width 20 height 20
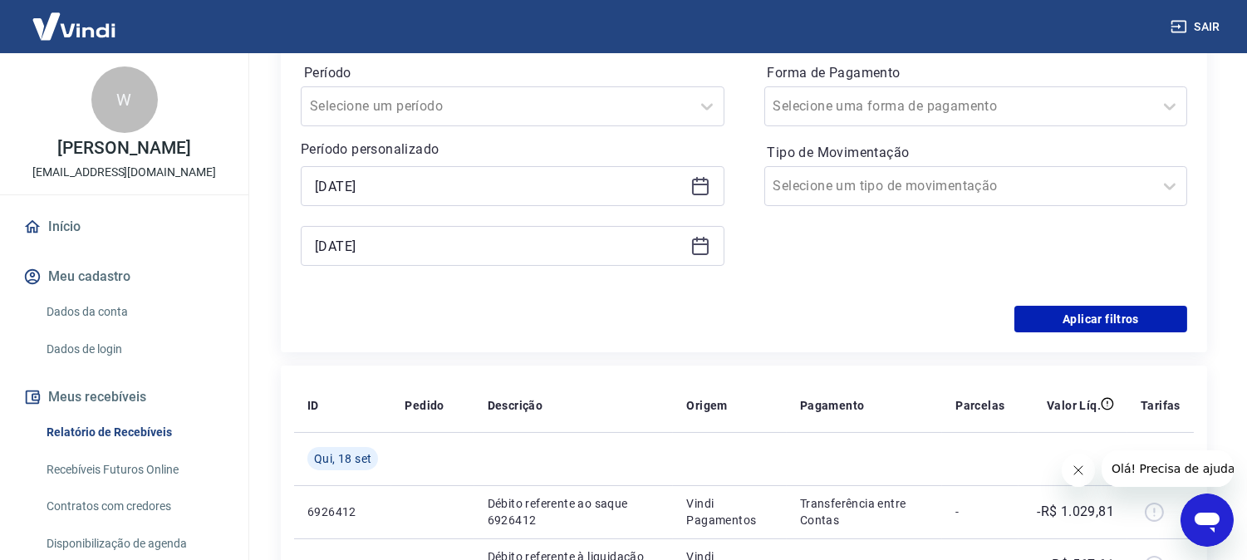
type input "[DATE]"
click at [699, 237] on icon at bounding box center [700, 246] width 20 height 20
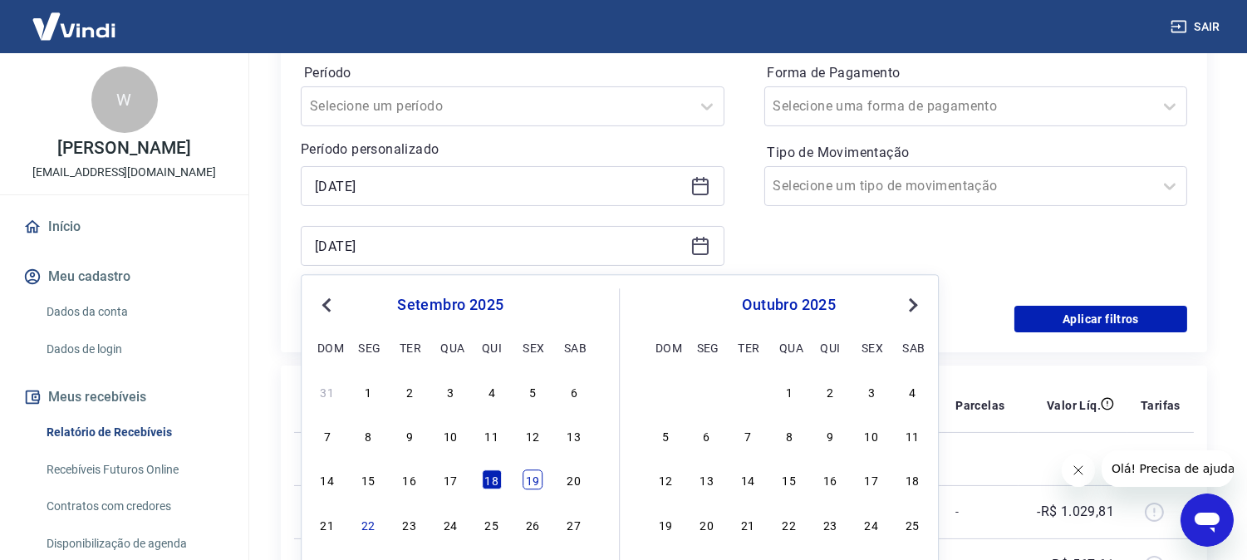
click at [541, 478] on div "19" at bounding box center [532, 480] width 20 height 20
type input "[DATE]"
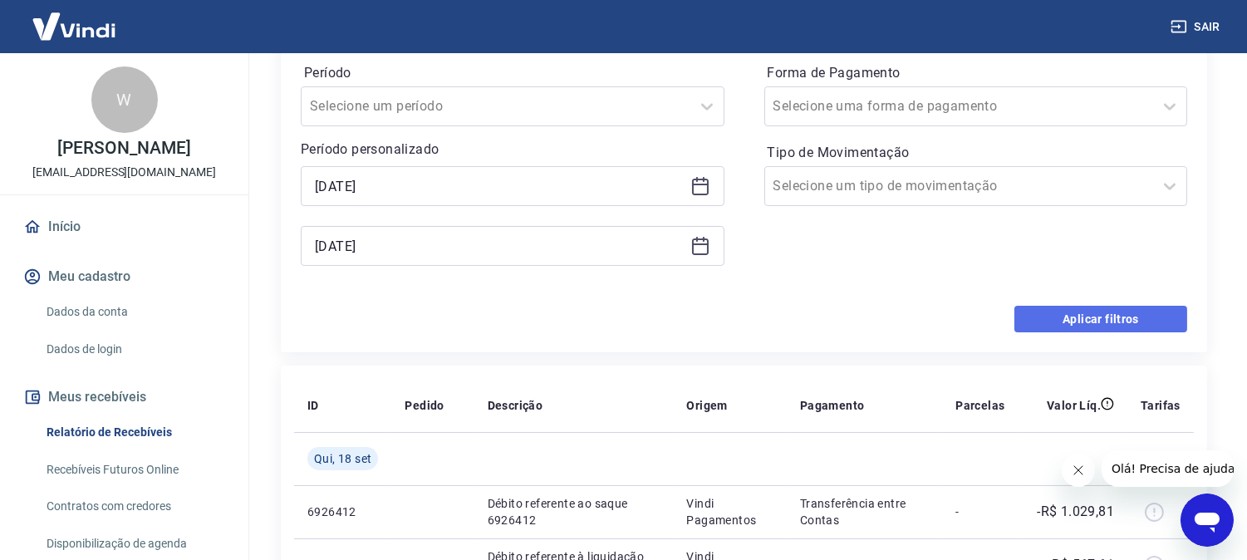
click at [1101, 318] on button "Aplicar filtros" at bounding box center [1100, 319] width 173 height 27
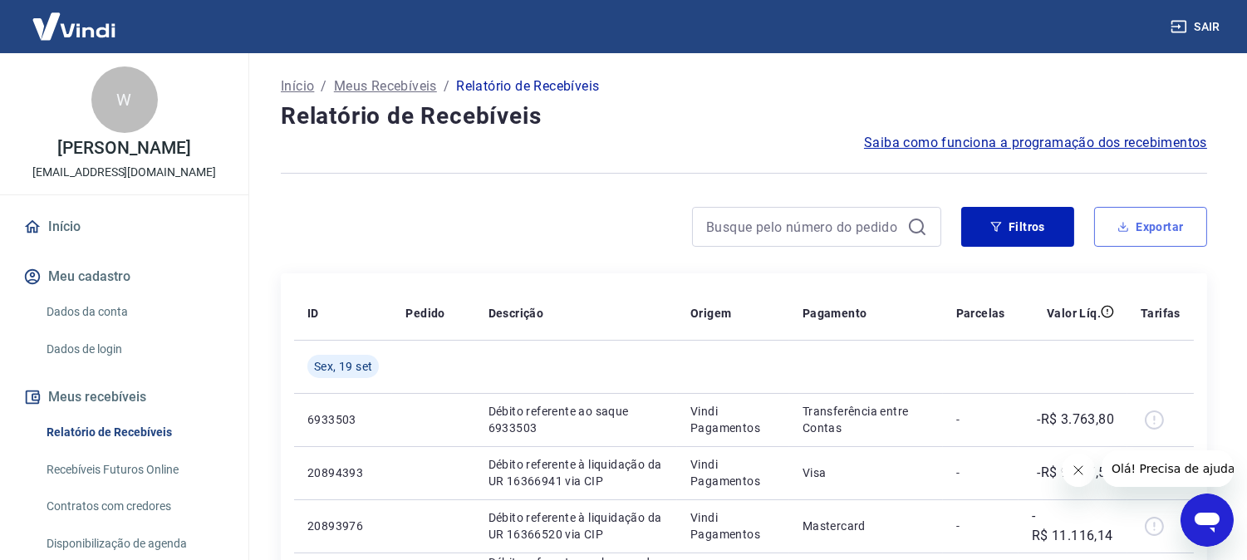
click at [1164, 224] on button "Exportar" at bounding box center [1150, 227] width 113 height 40
type input "[DATE]"
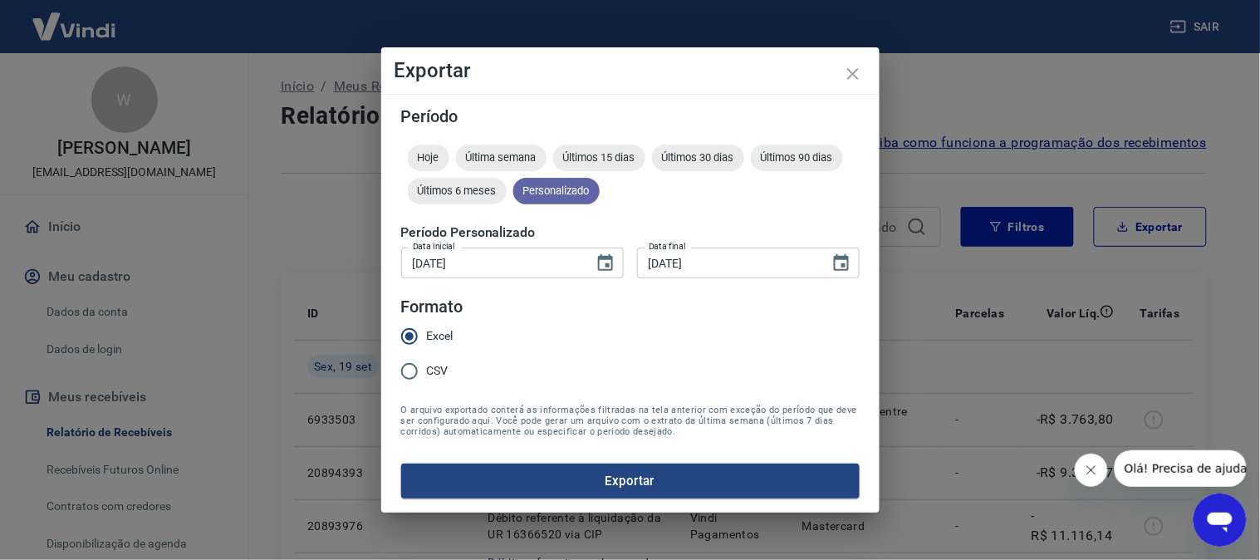
click at [557, 189] on span "Personalizado" at bounding box center [556, 190] width 86 height 12
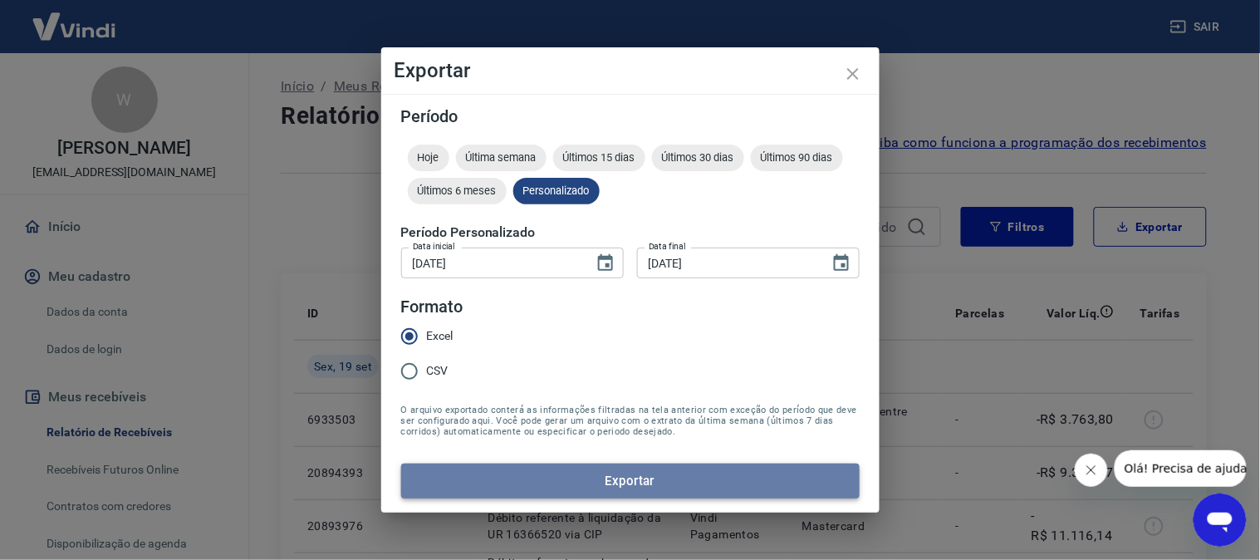
click at [633, 476] on button "Exportar" at bounding box center [630, 480] width 458 height 35
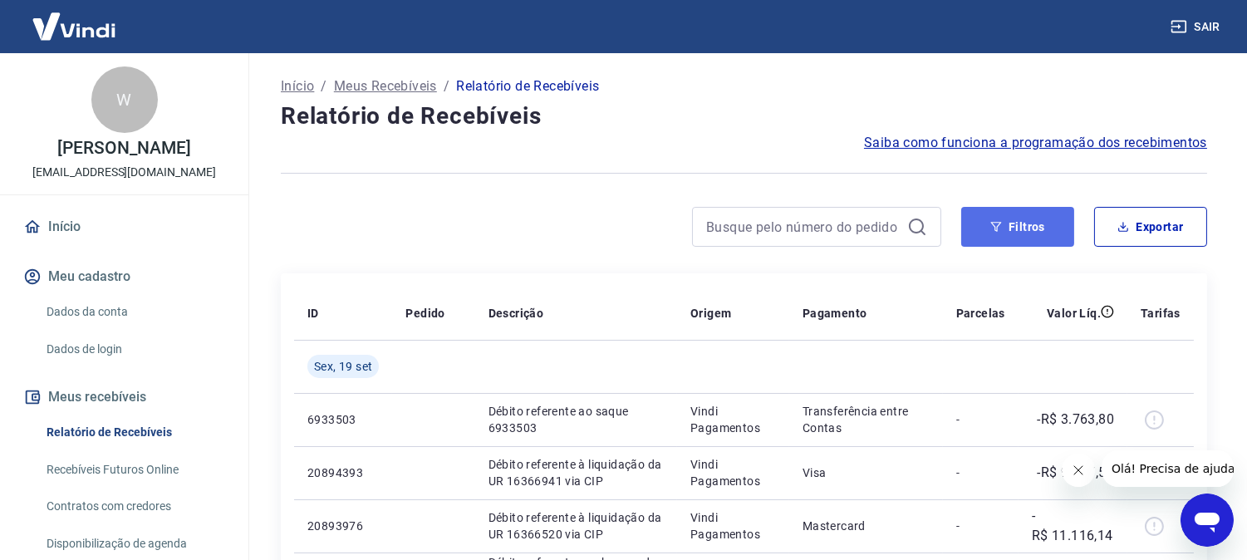
click at [1031, 221] on button "Filtros" at bounding box center [1017, 227] width 113 height 40
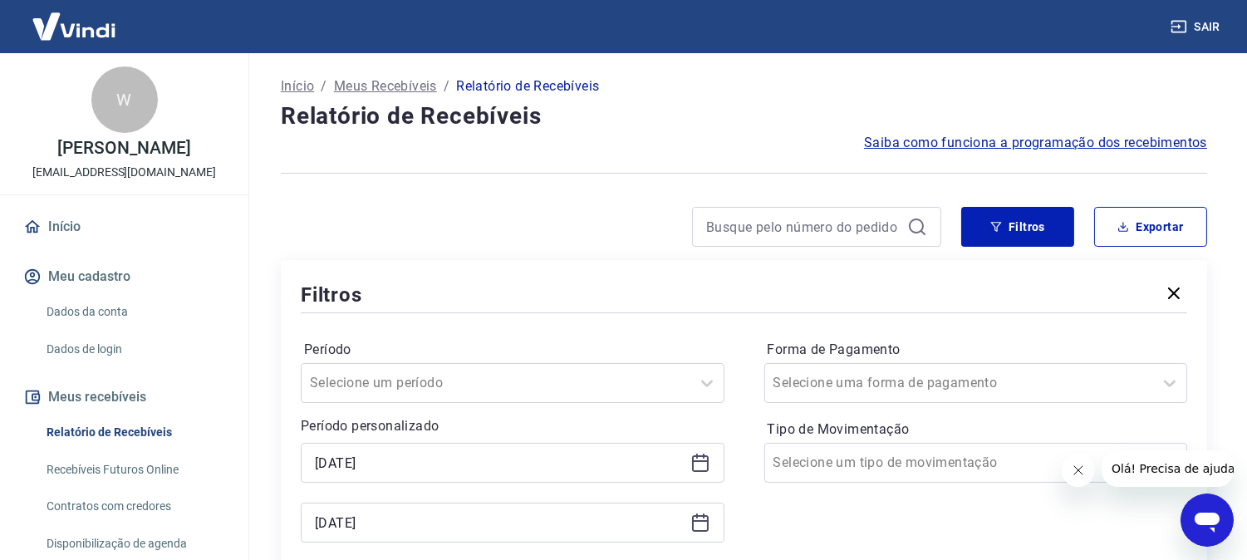
click at [700, 454] on icon at bounding box center [700, 463] width 20 height 20
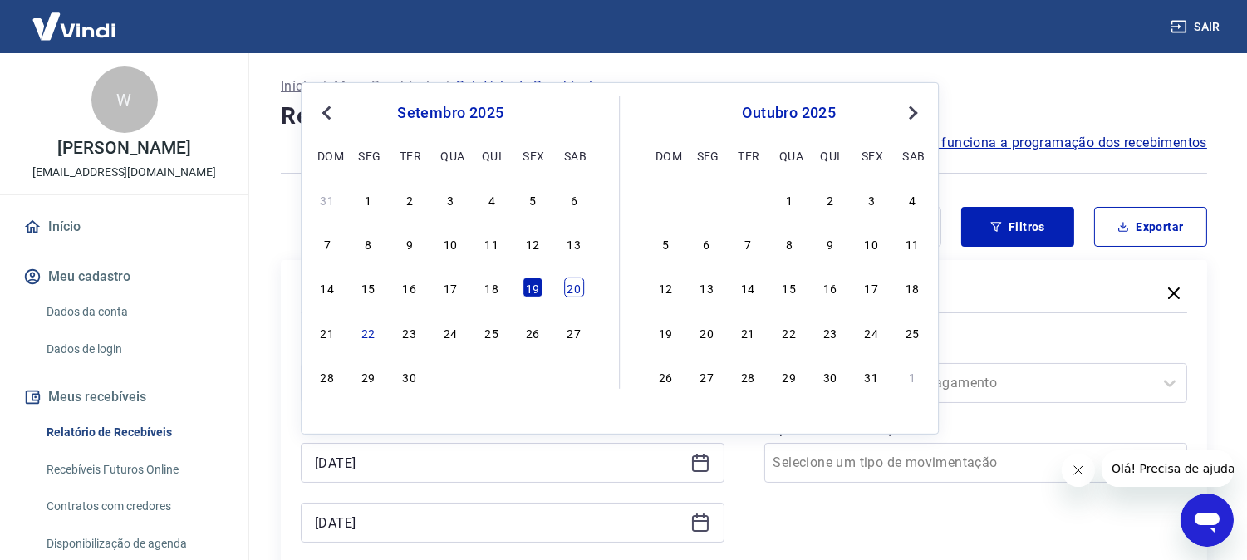
click at [575, 288] on div "20" at bounding box center [574, 287] width 20 height 20
type input "[DATE]"
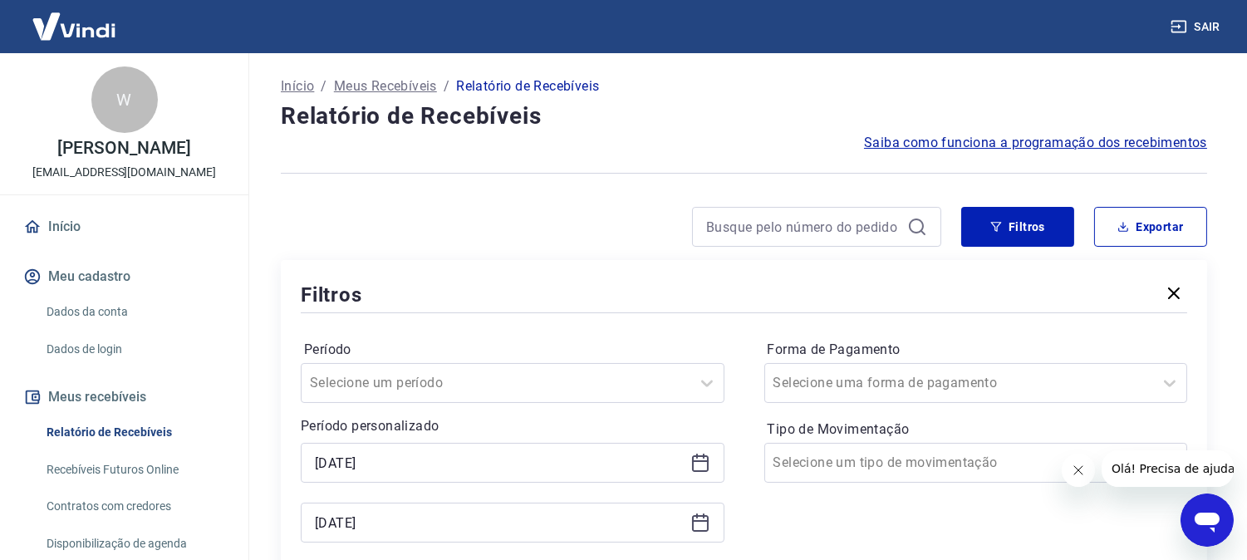
scroll to position [184, 0]
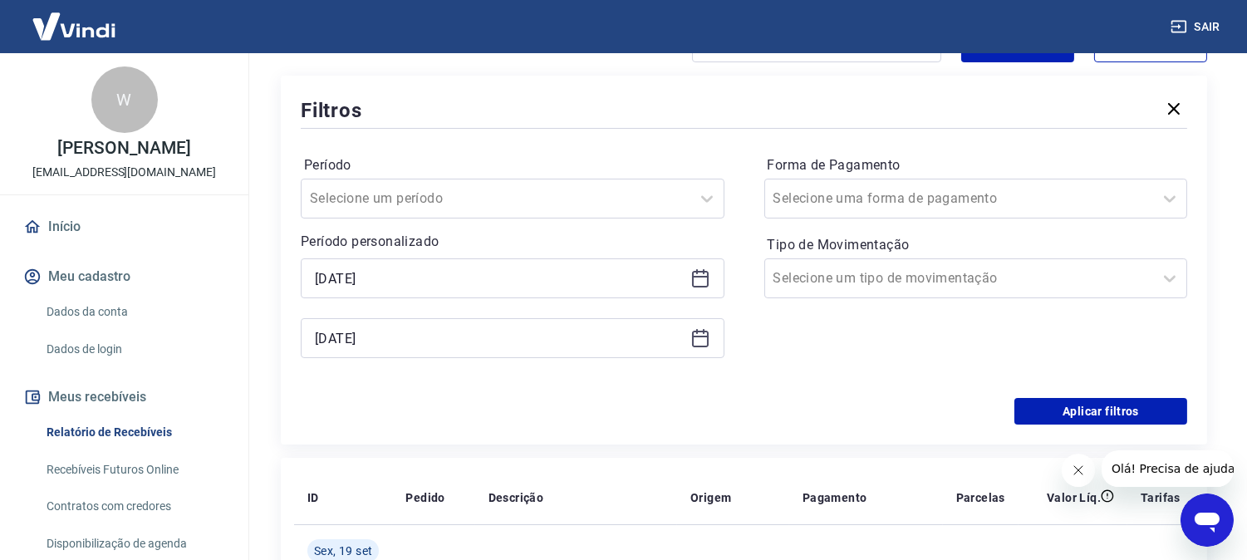
click at [698, 339] on icon at bounding box center [700, 338] width 20 height 20
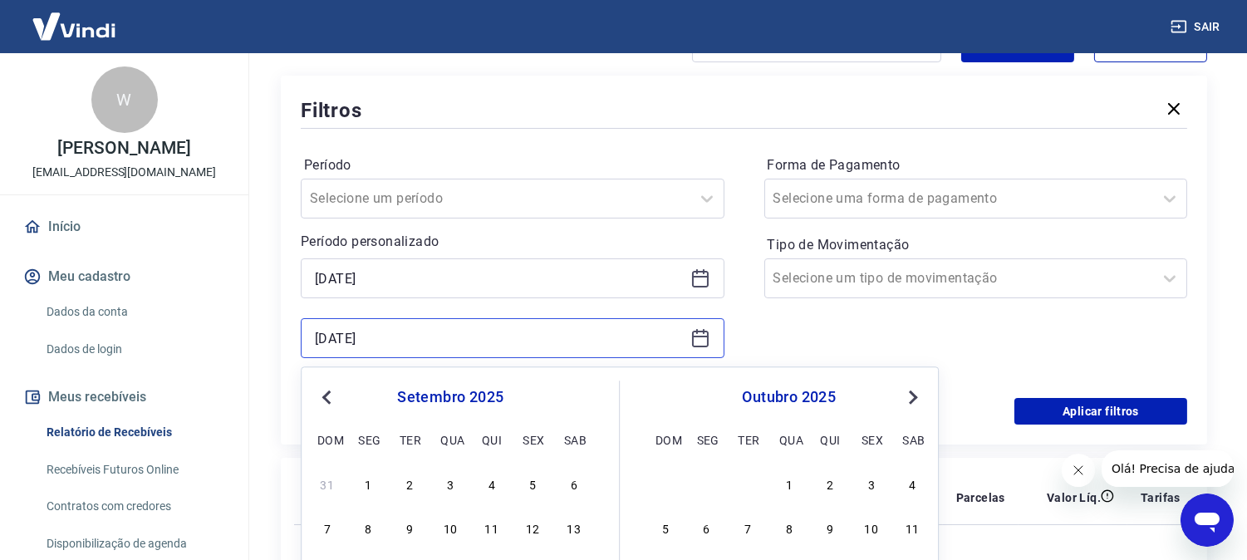
scroll to position [277, 0]
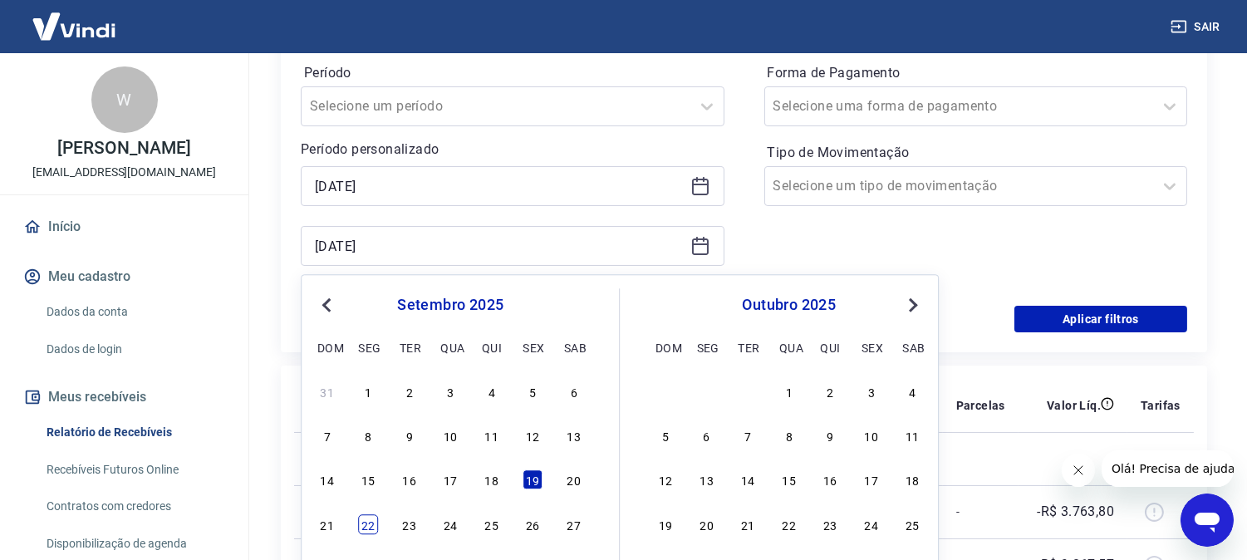
click at [368, 520] on div "22" at bounding box center [368, 524] width 20 height 20
click at [368, 520] on td "6933503" at bounding box center [343, 511] width 98 height 53
type input "[DATE]"
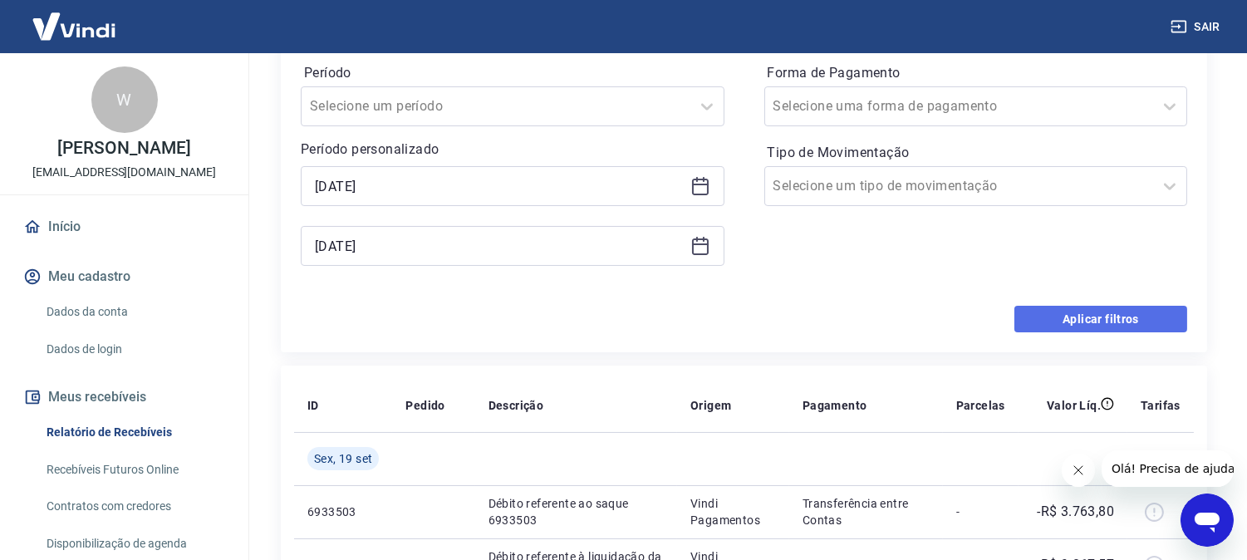
click at [1097, 314] on button "Aplicar filtros" at bounding box center [1100, 319] width 173 height 27
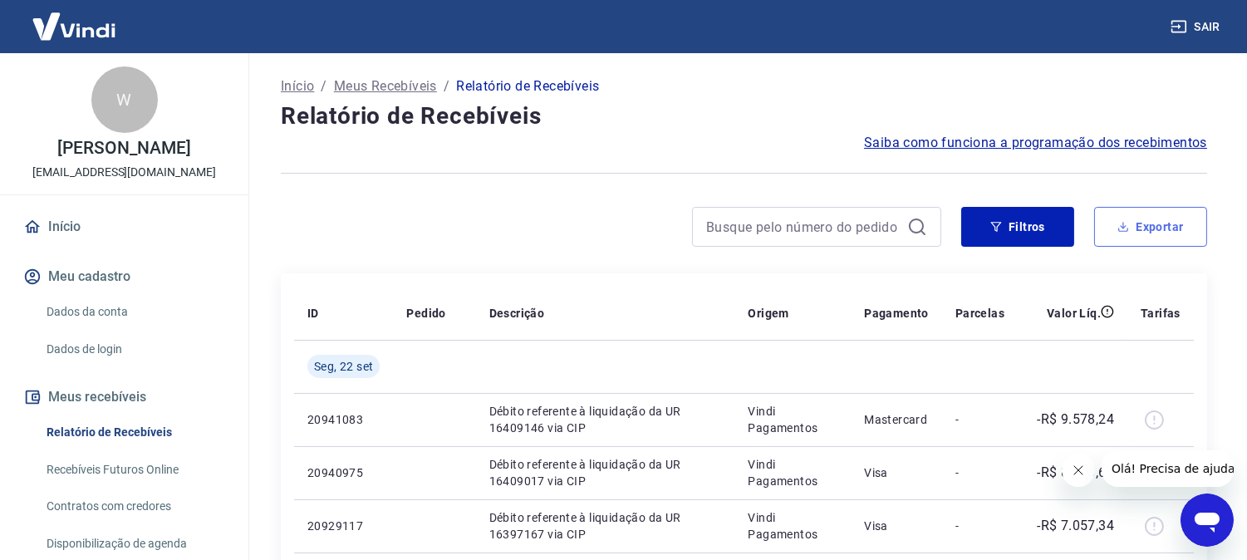
click at [1164, 226] on button "Exportar" at bounding box center [1150, 227] width 113 height 40
type input "[DATE]"
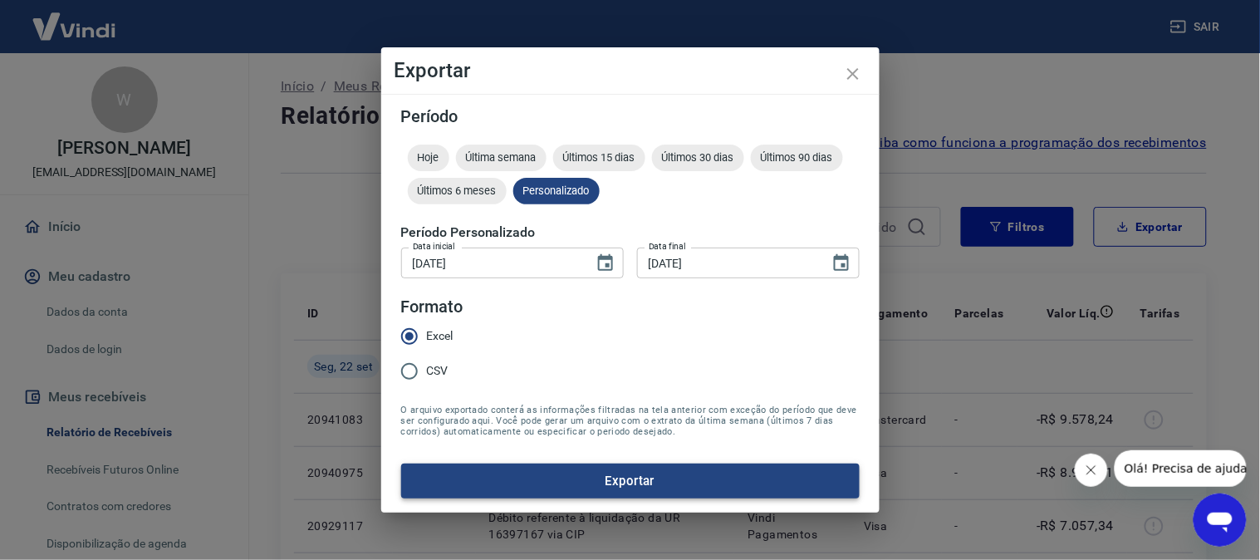
click at [646, 475] on button "Exportar" at bounding box center [630, 480] width 458 height 35
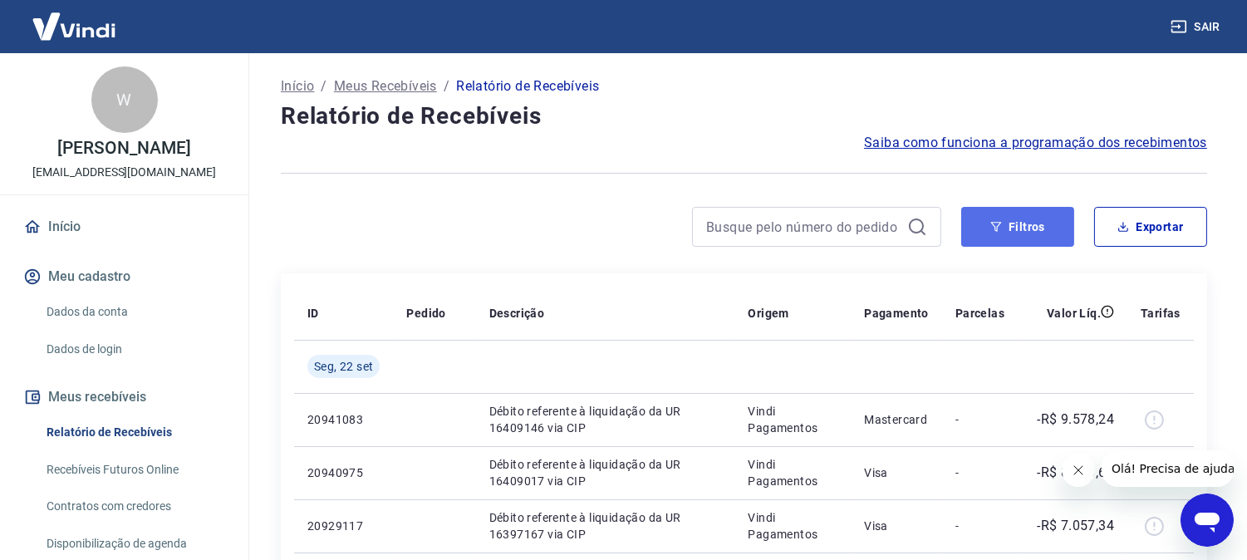
click at [1011, 218] on button "Filtros" at bounding box center [1017, 227] width 113 height 40
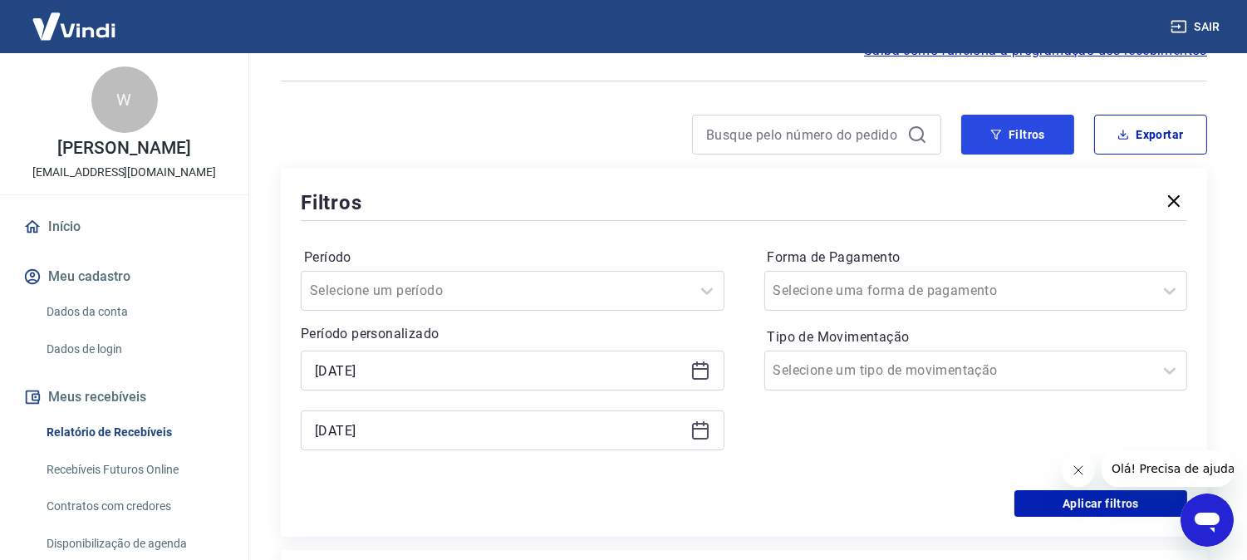
scroll to position [277, 0]
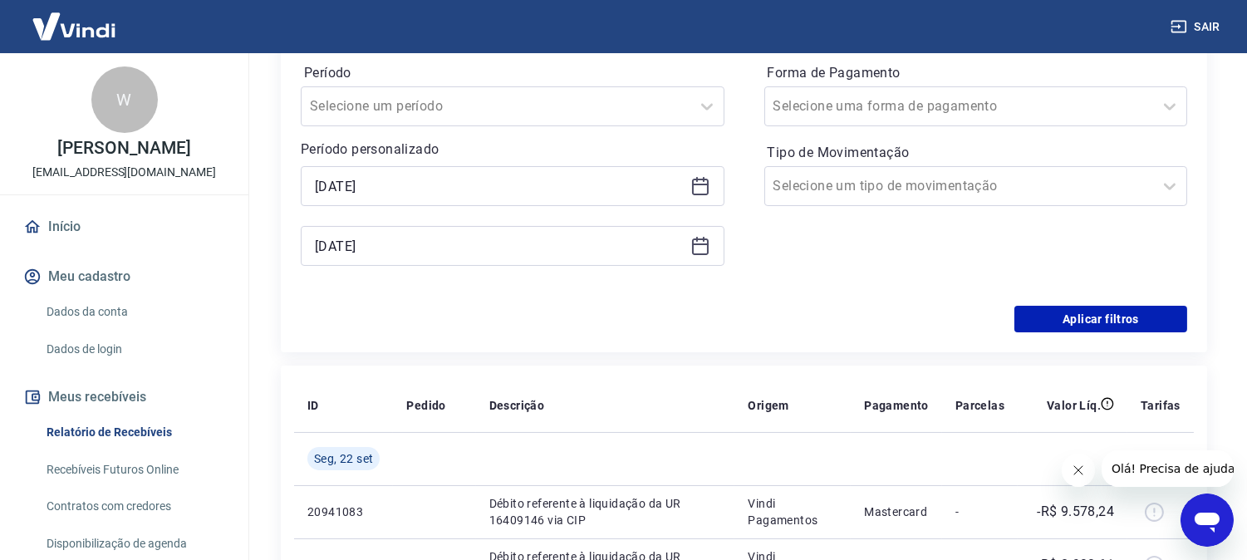
click at [701, 187] on icon at bounding box center [700, 186] width 20 height 20
